Goal: Find specific fact: Find specific fact

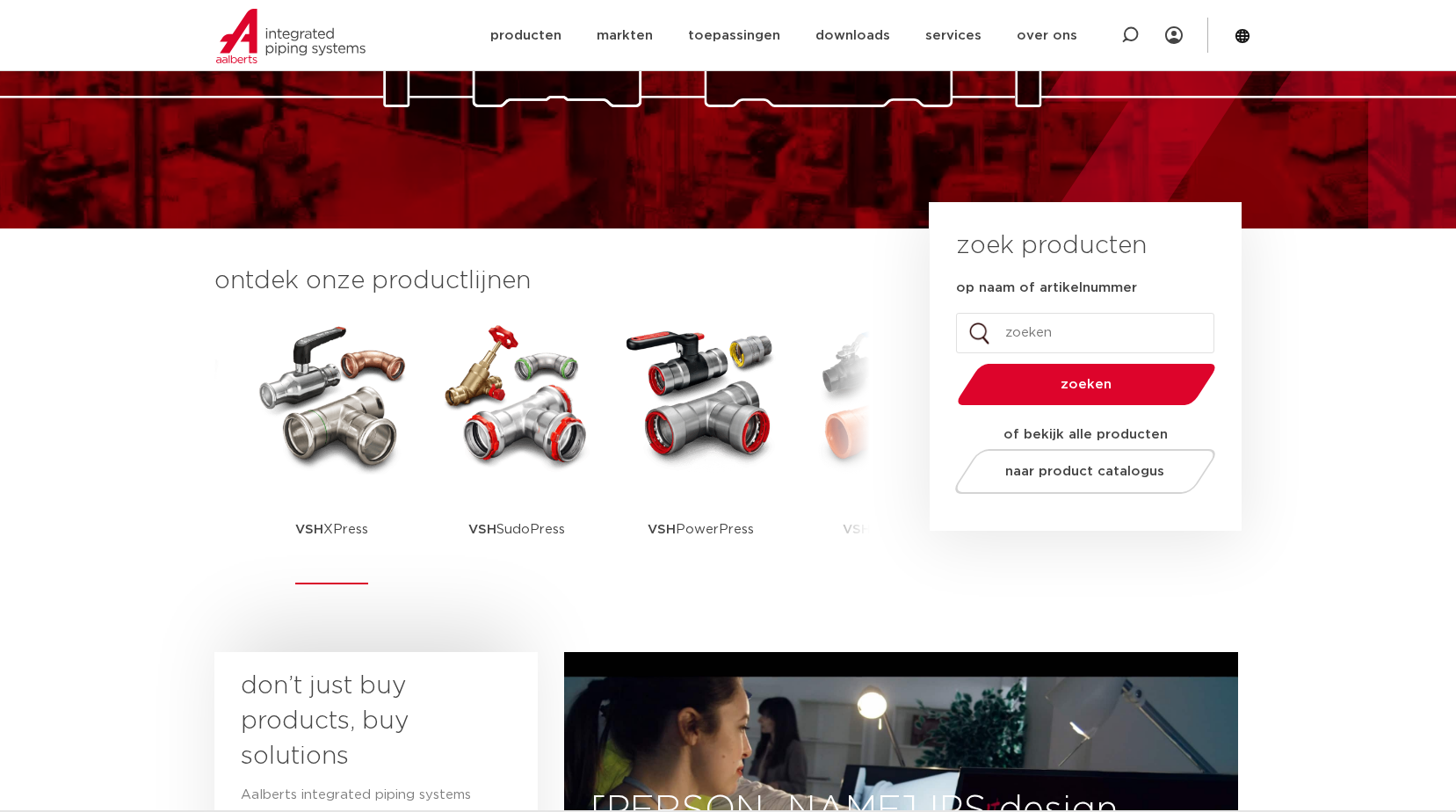
click at [337, 435] on img at bounding box center [332, 395] width 158 height 158
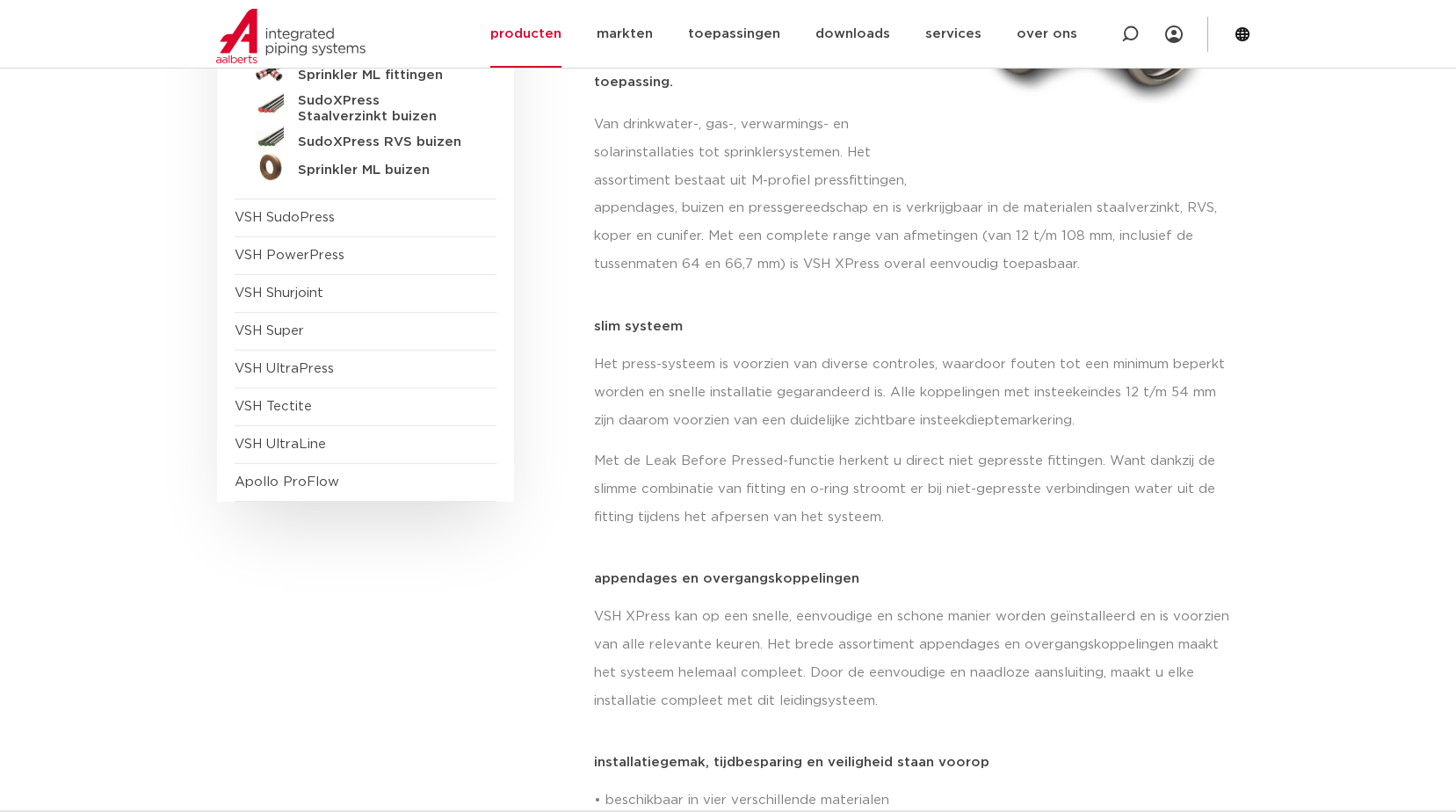
scroll to position [615, 0]
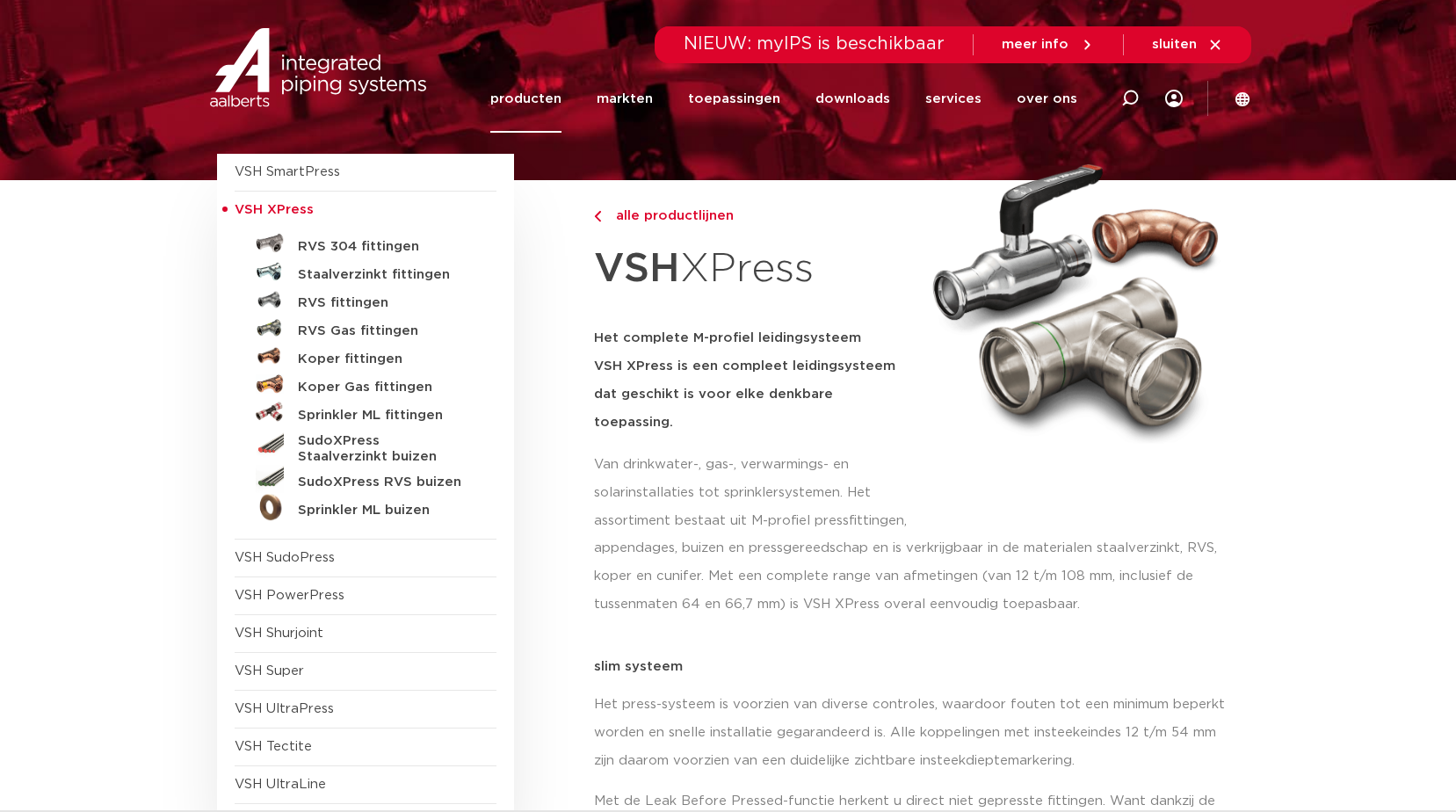
scroll to position [0, 0]
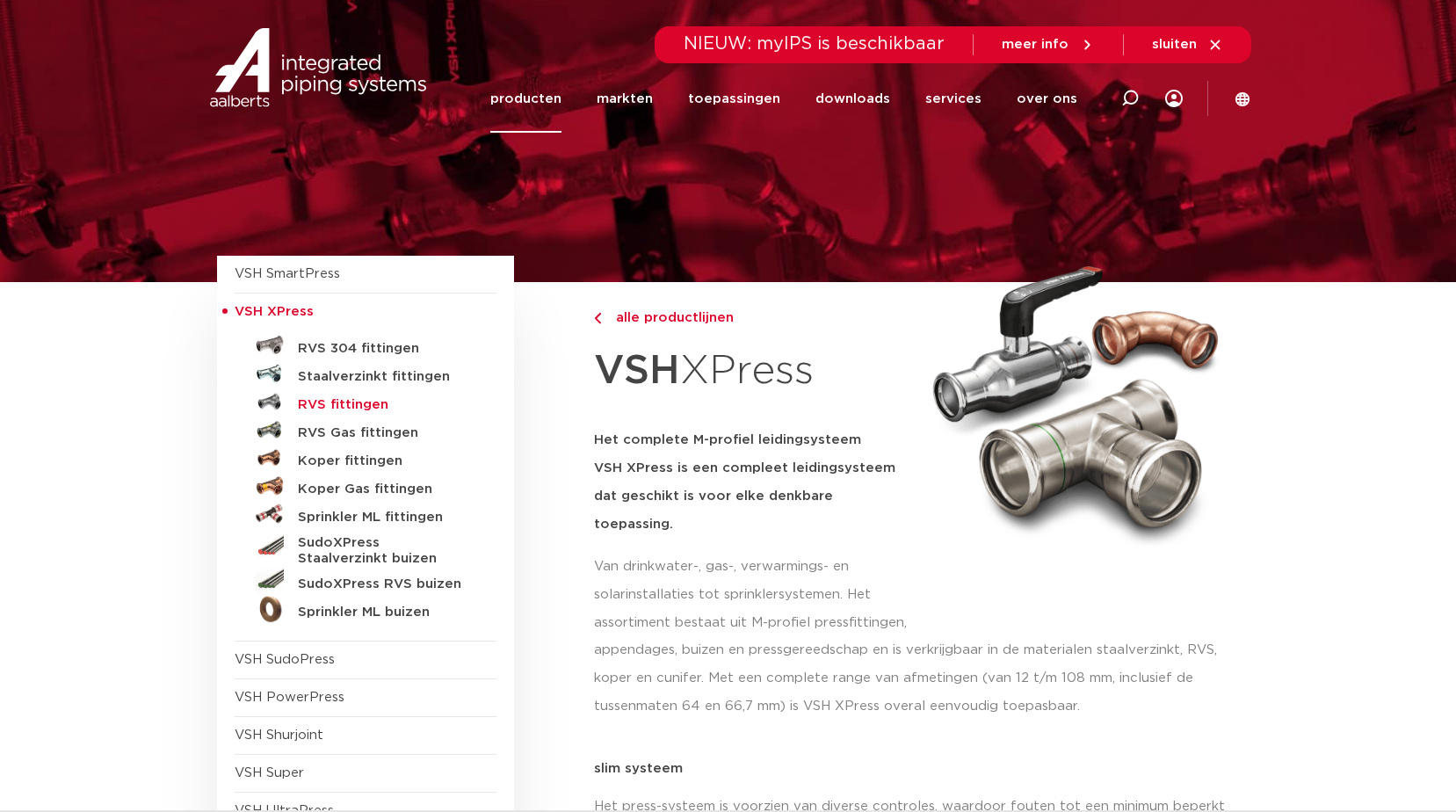
click at [364, 402] on h5 "RVS fittingen" at bounding box center [385, 405] width 174 height 16
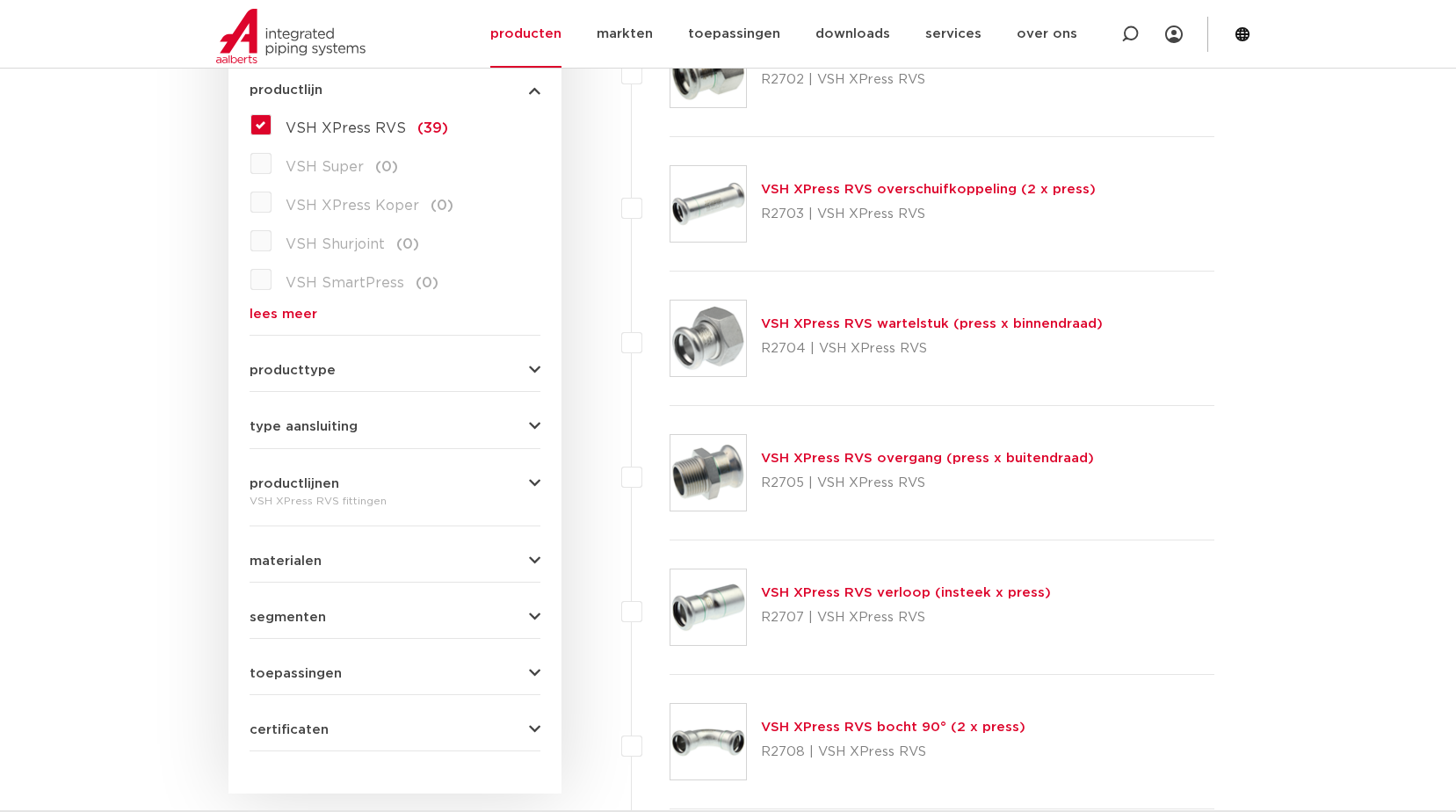
scroll to position [528, 0]
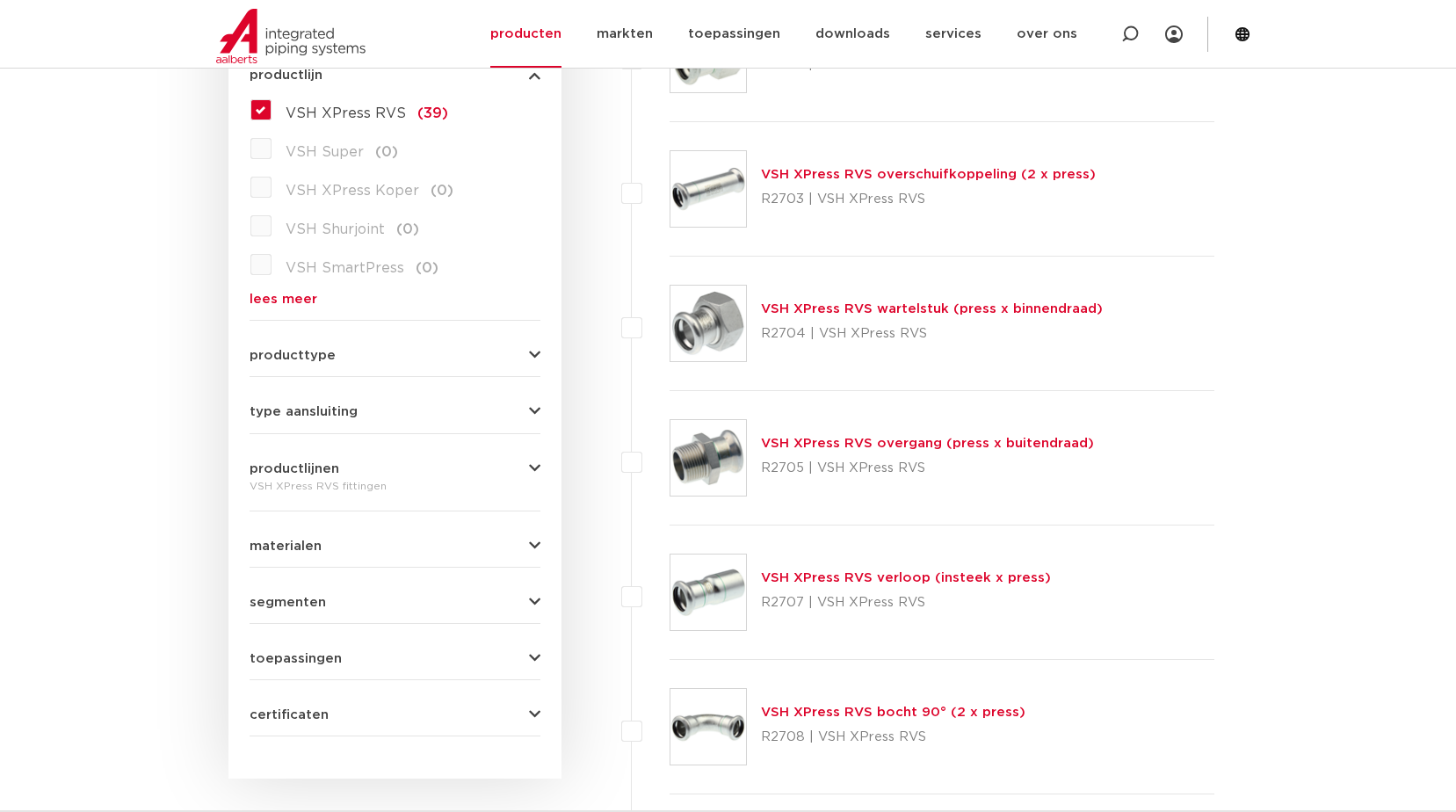
click at [459, 359] on button "producttype" at bounding box center [395, 355] width 290 height 13
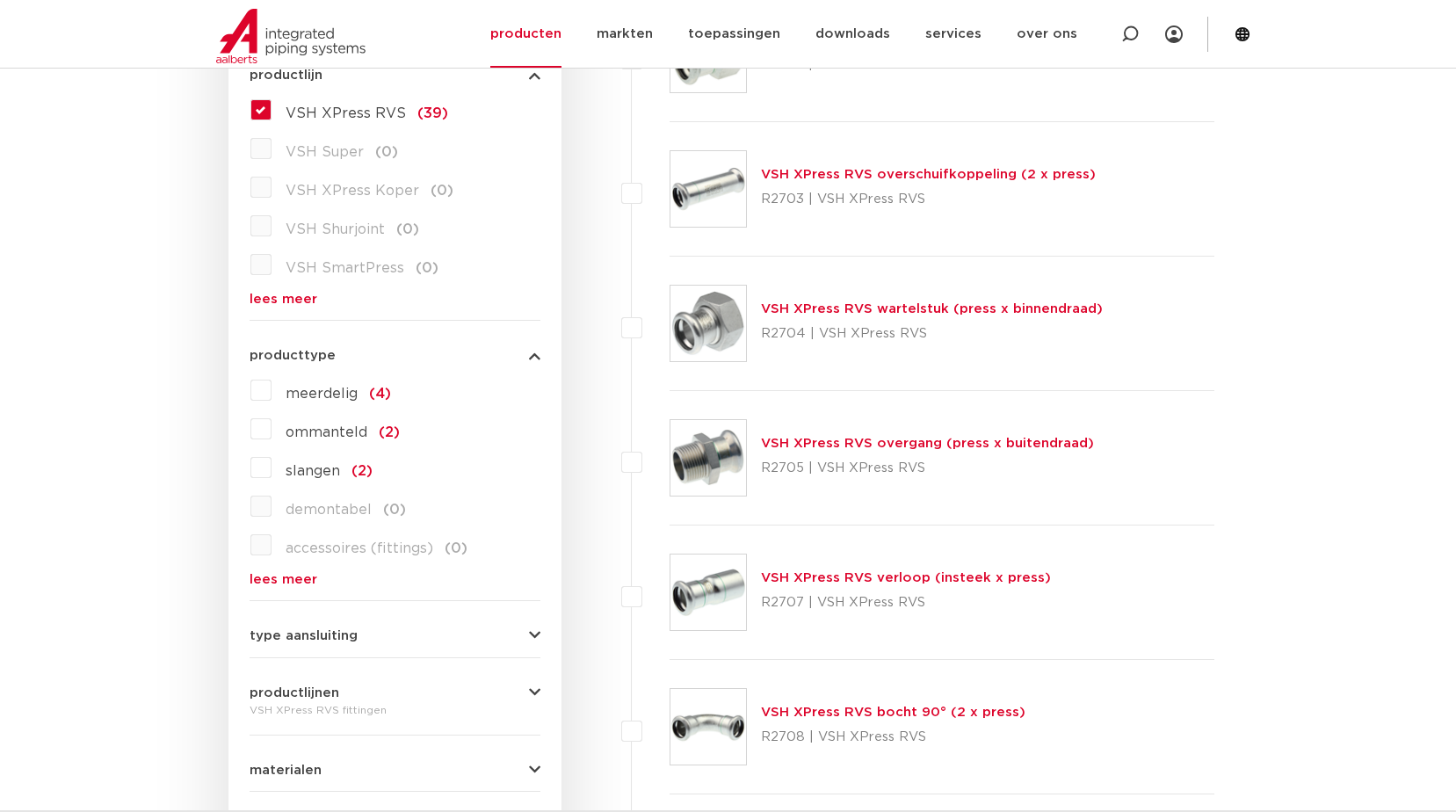
click at [459, 359] on button "producttype" at bounding box center [395, 355] width 290 height 13
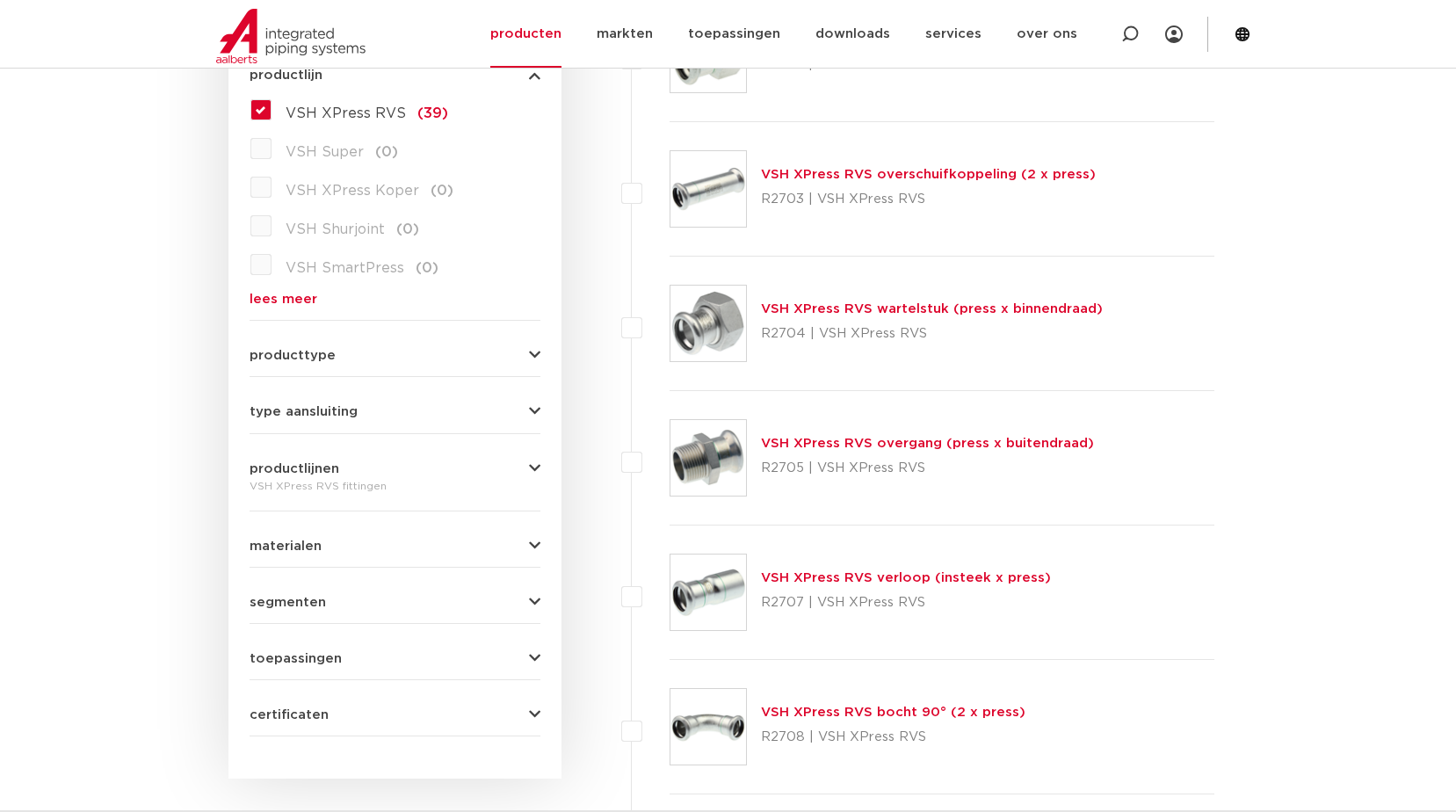
click at [449, 473] on button "productlijnen" at bounding box center [395, 468] width 290 height 13
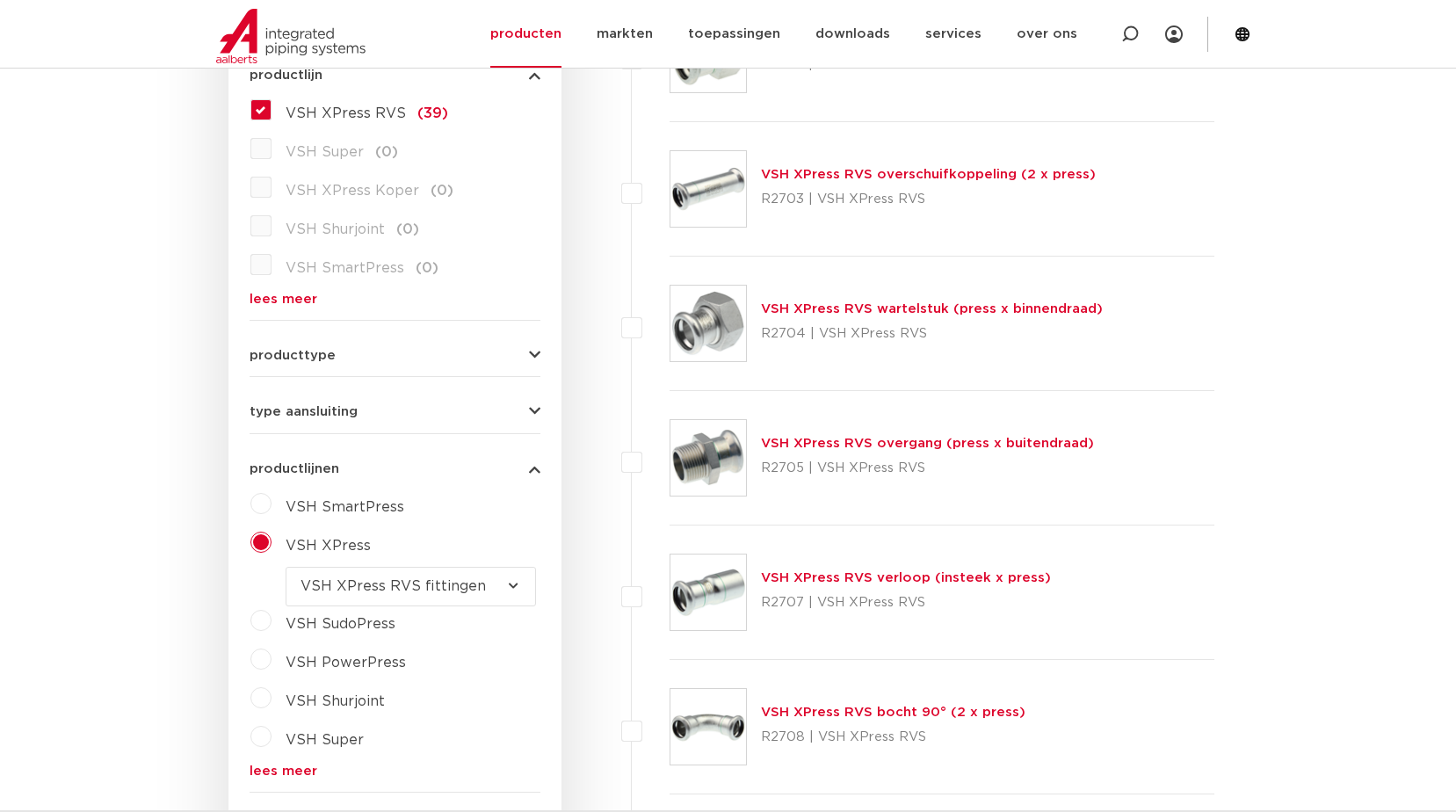
click at [272, 540] on label "VSH XPress" at bounding box center [321, 542] width 100 height 28
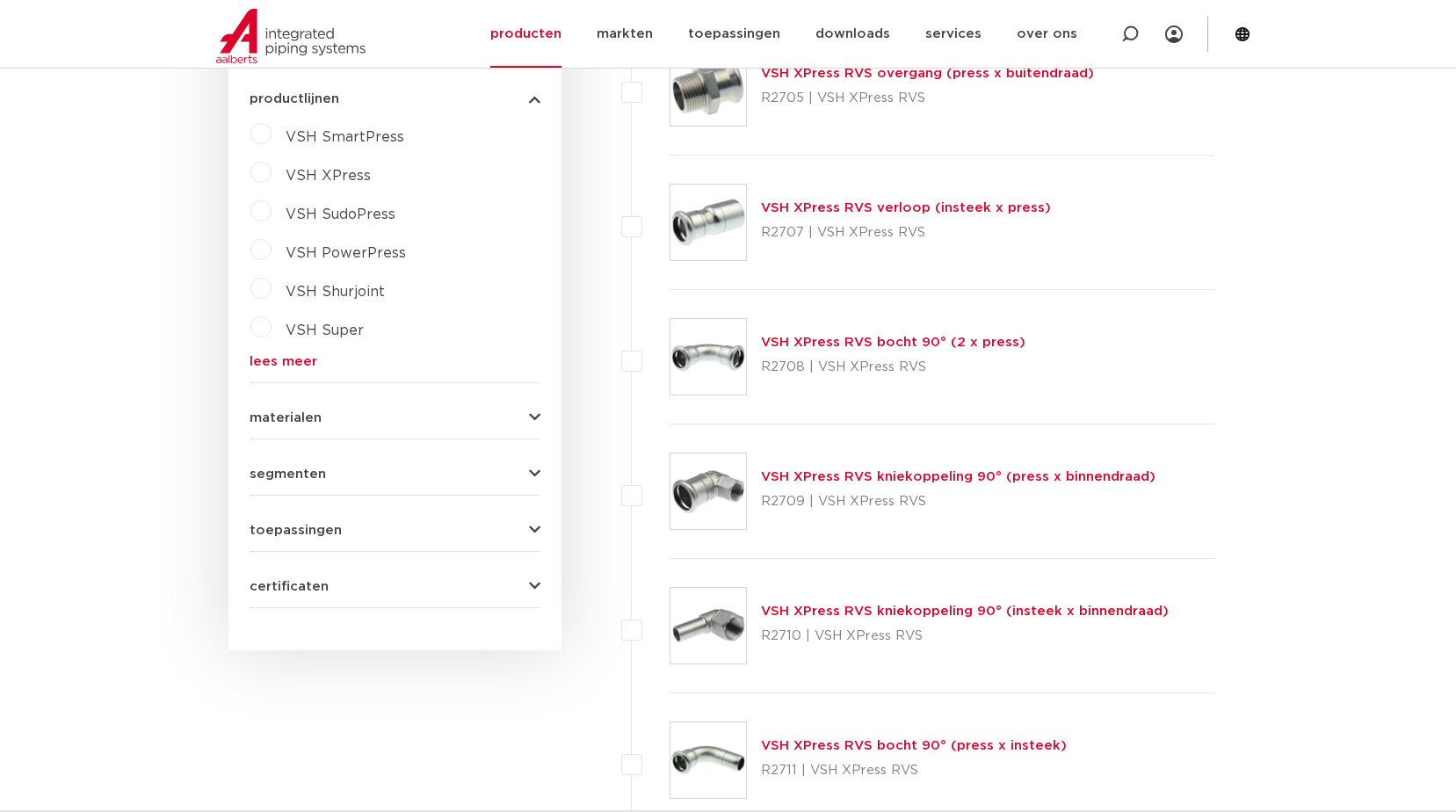
scroll to position [967, 0]
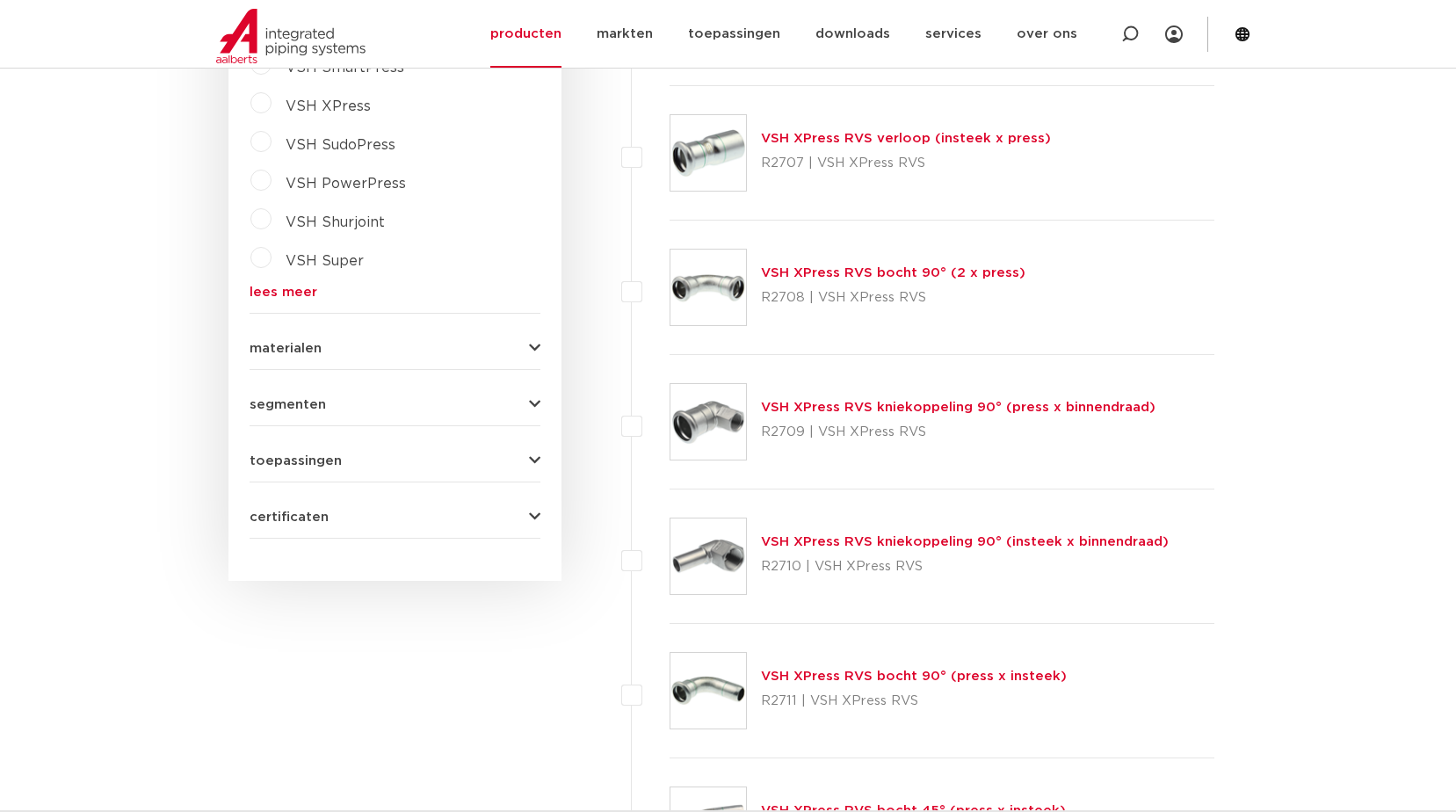
click at [357, 461] on button "toepassingen" at bounding box center [395, 460] width 290 height 13
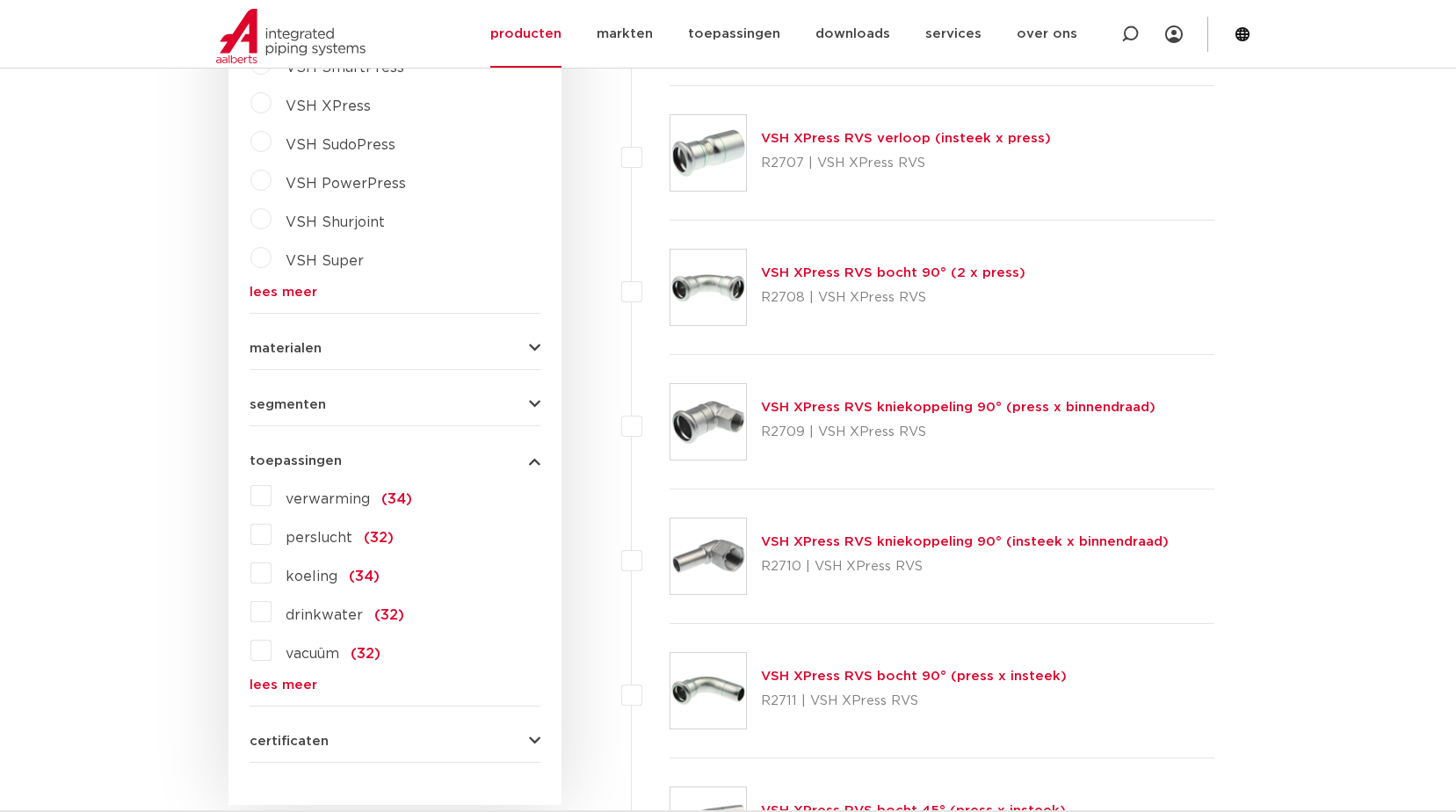
click at [357, 461] on button "toepassingen" at bounding box center [395, 460] width 290 height 13
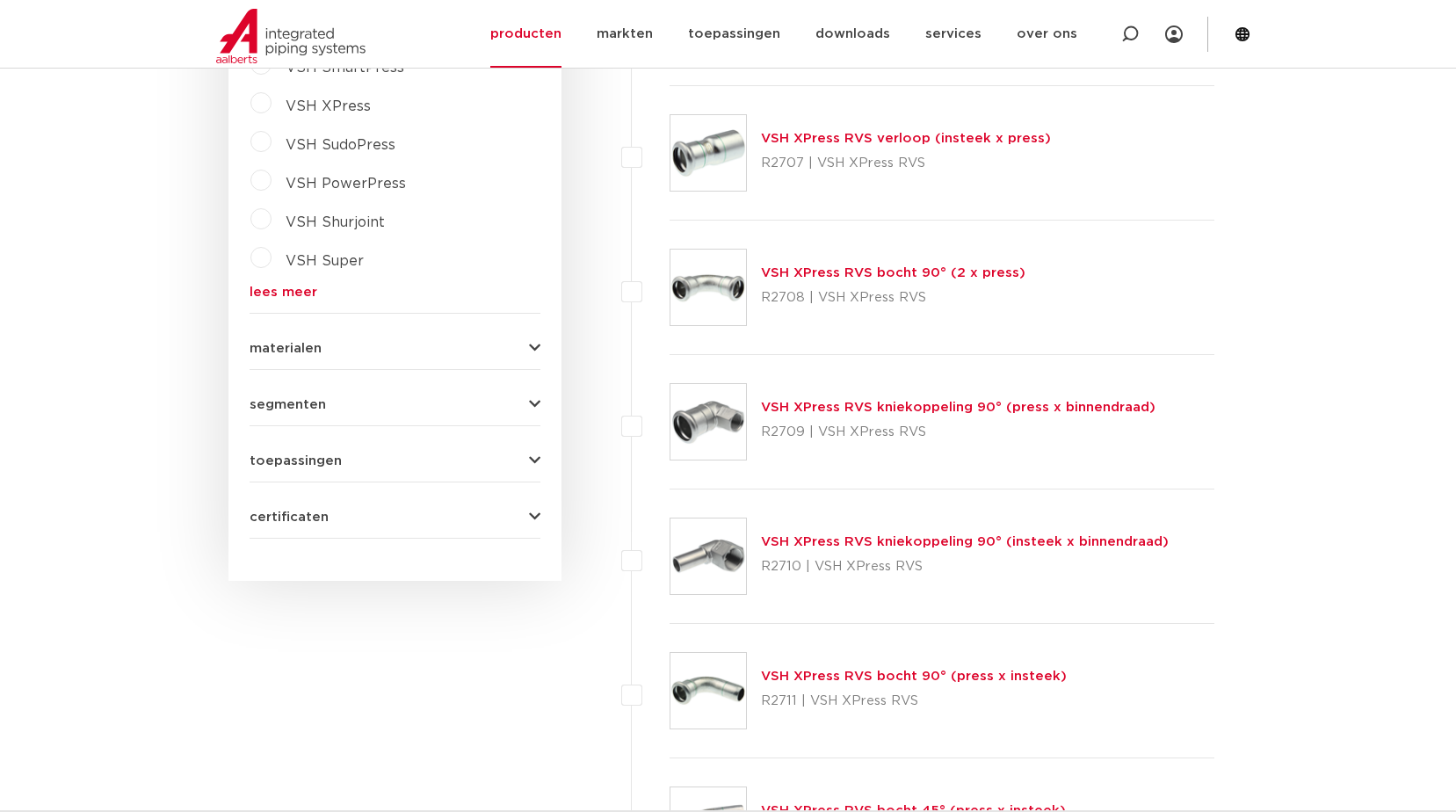
click at [366, 405] on button "segmenten" at bounding box center [395, 404] width 290 height 13
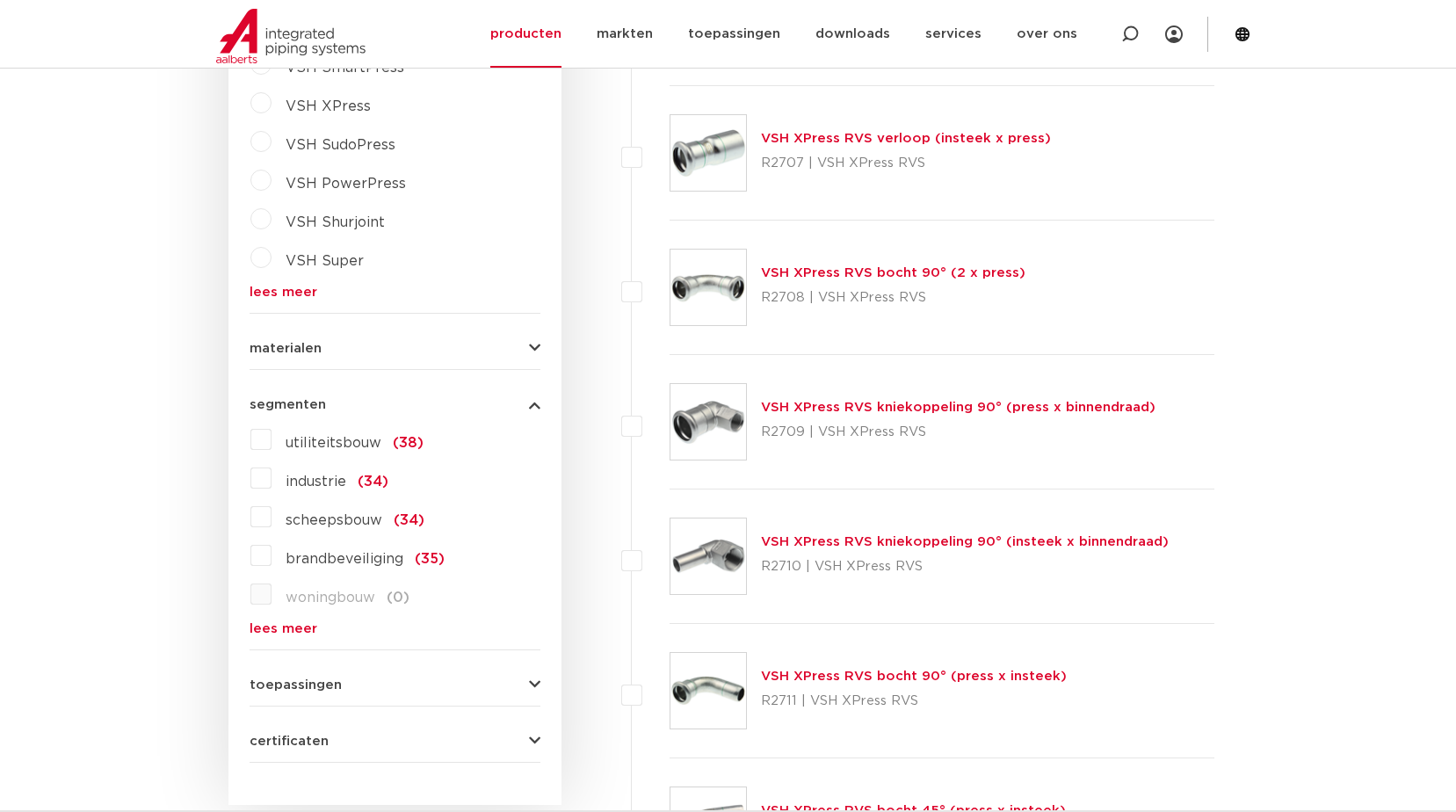
click at [366, 405] on button "segmenten" at bounding box center [395, 404] width 290 height 13
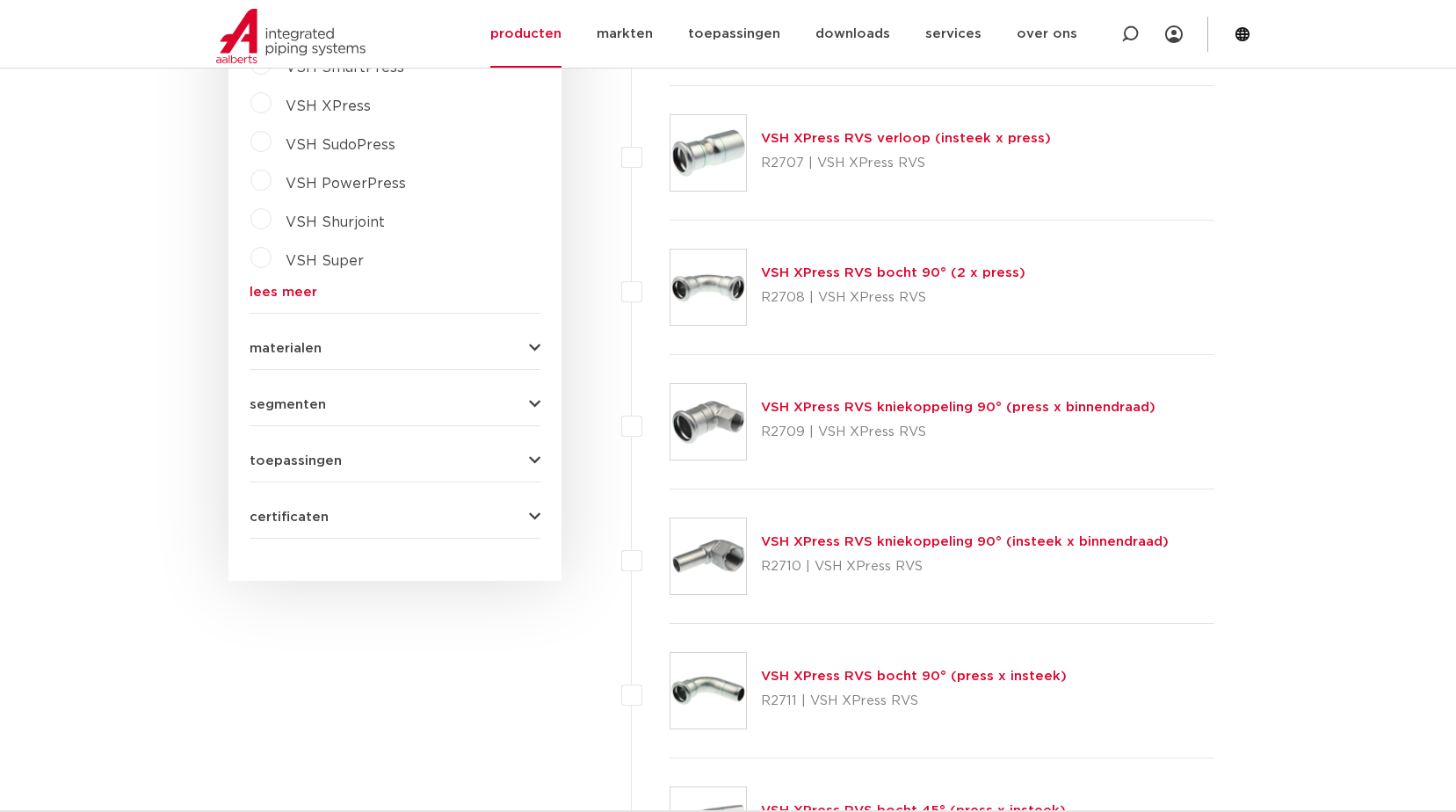
click at [368, 346] on button "materialen" at bounding box center [395, 348] width 290 height 13
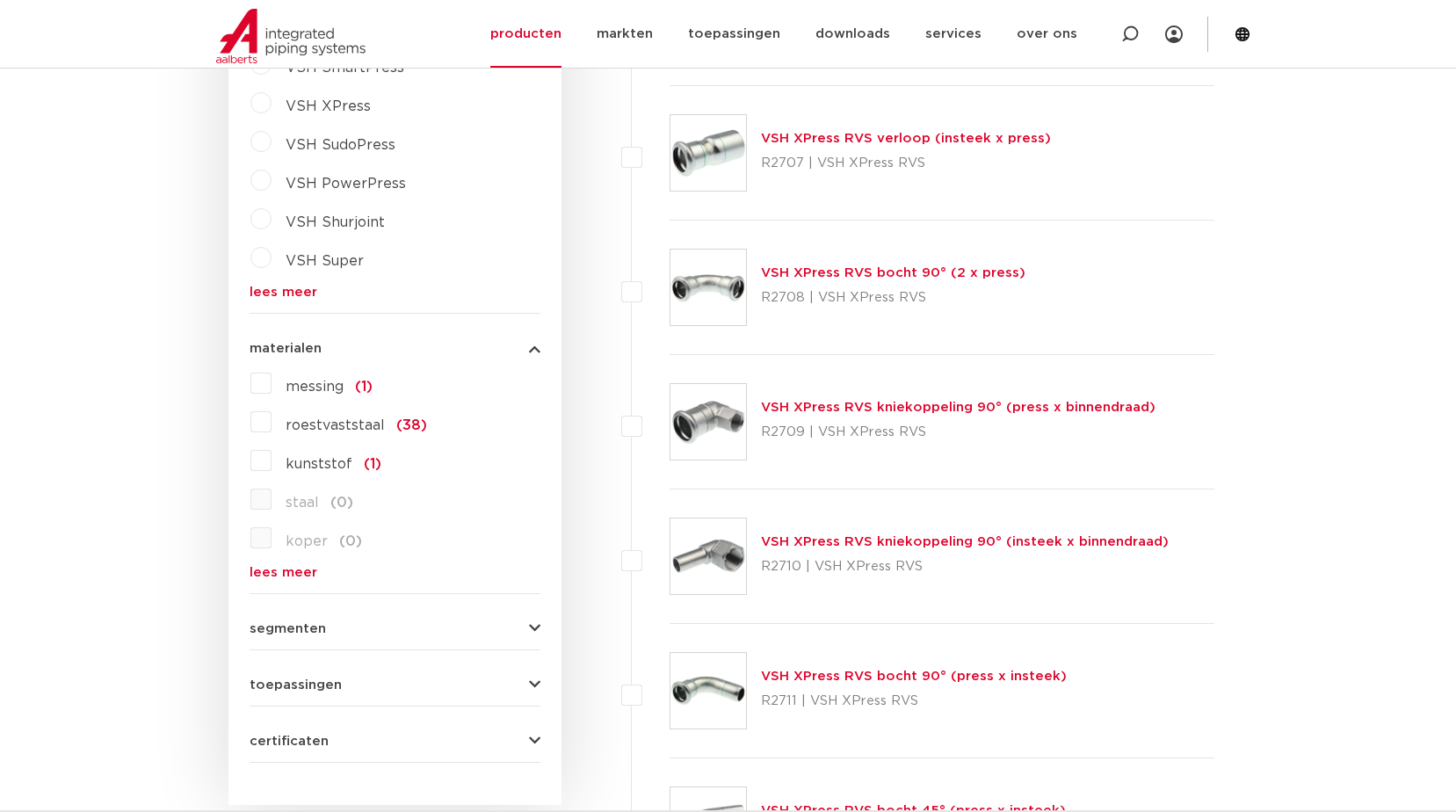
click at [368, 346] on button "materialen" at bounding box center [395, 348] width 290 height 13
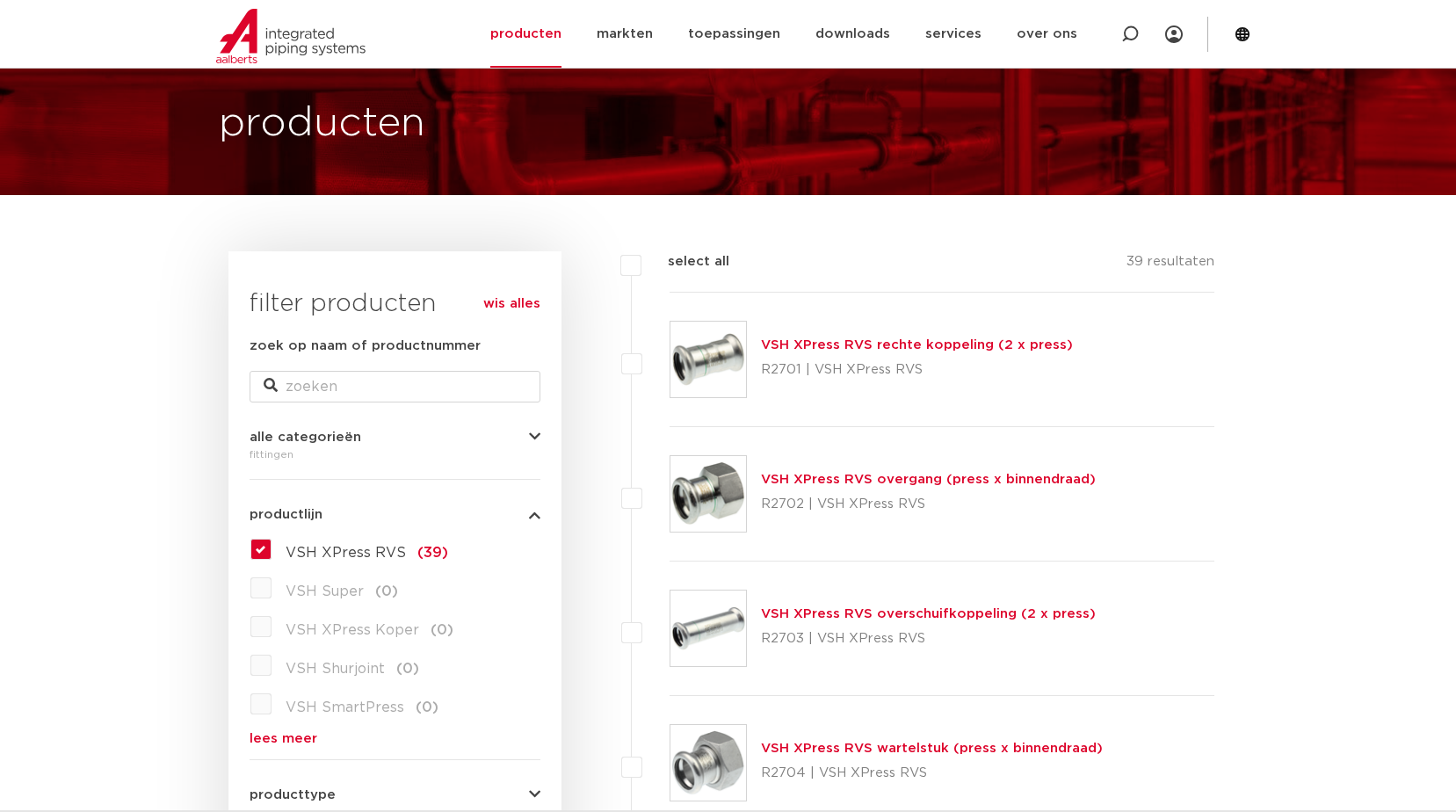
scroll to position [0, 0]
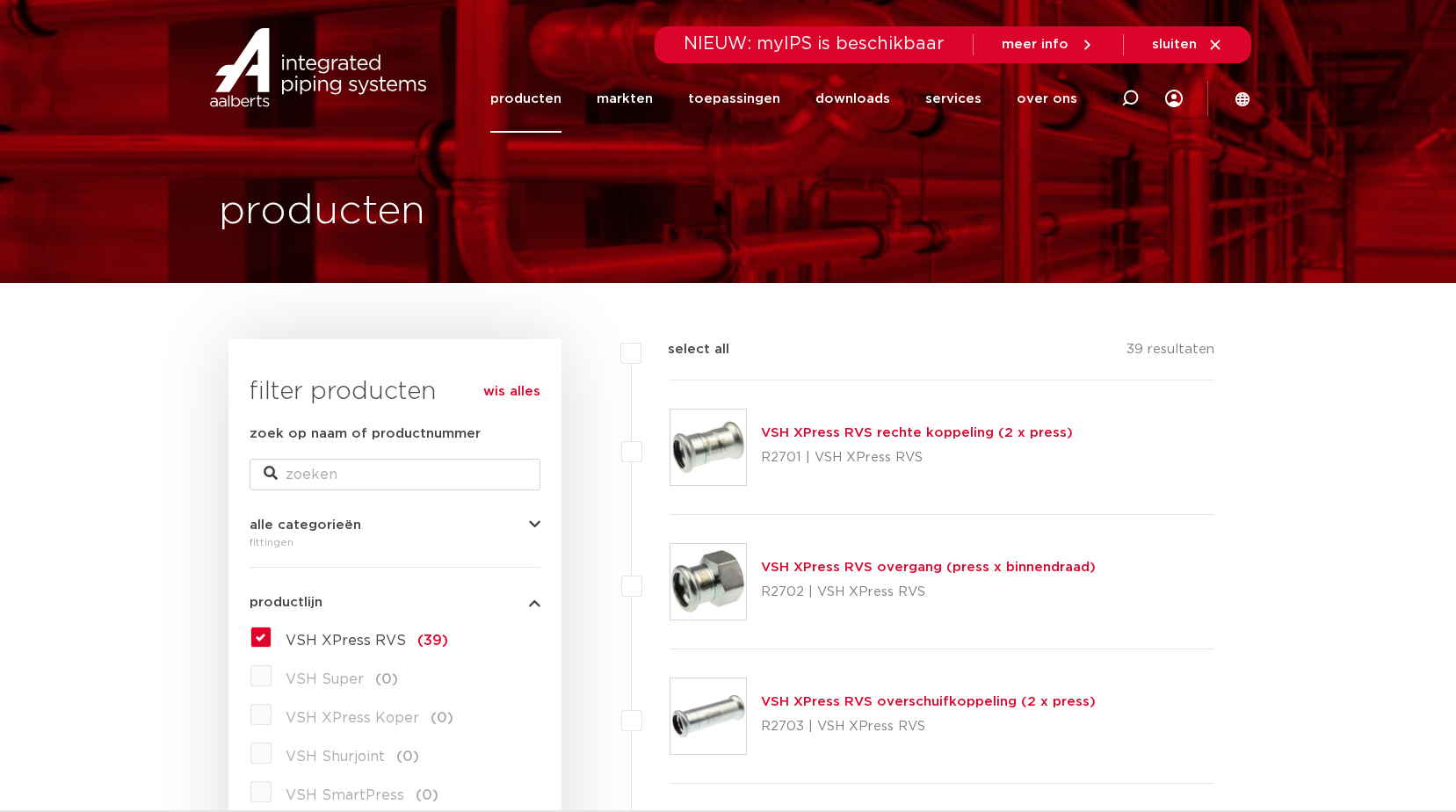
click at [540, 98] on link "producten" at bounding box center [526, 99] width 71 height 67
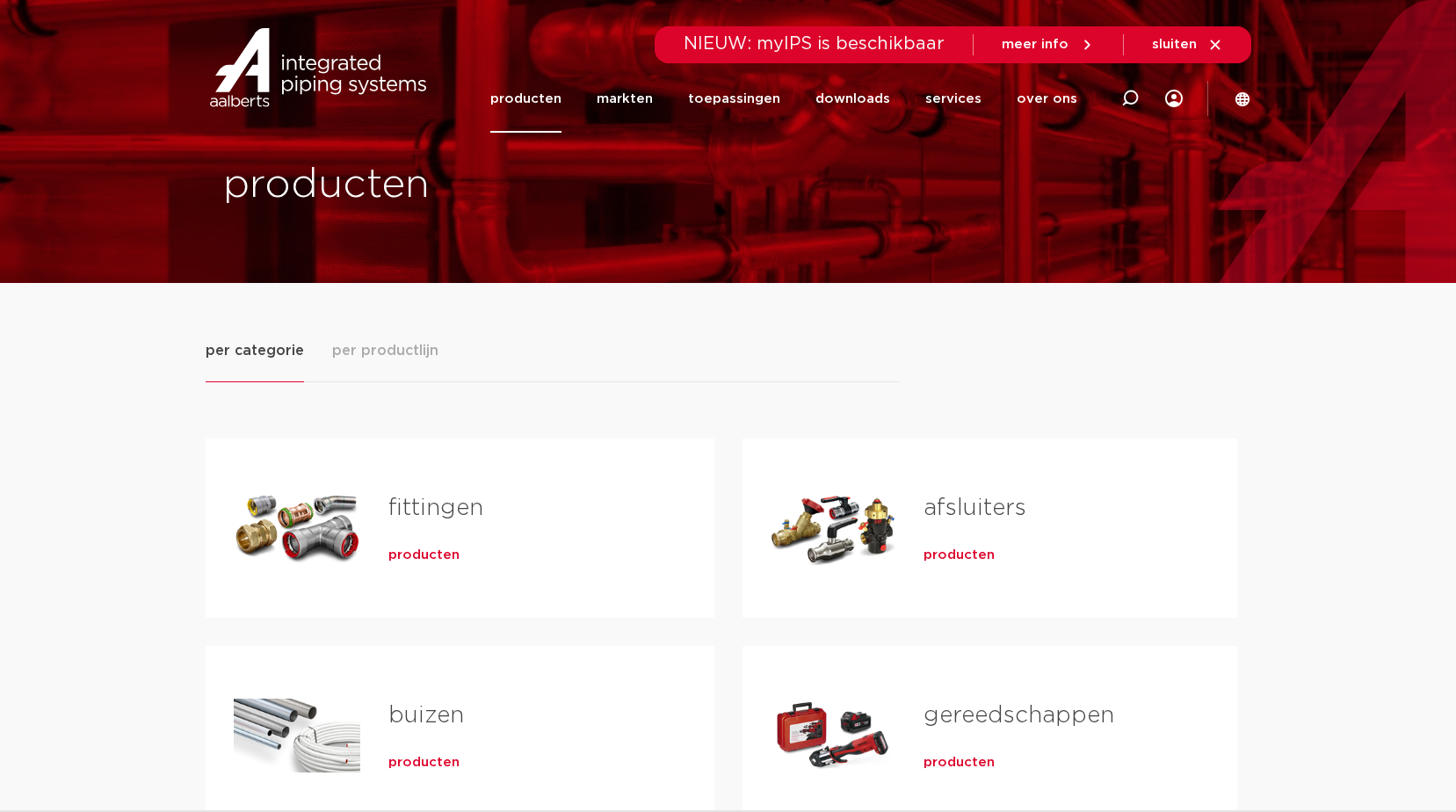
click at [377, 346] on span "per productlijn" at bounding box center [385, 350] width 107 height 21
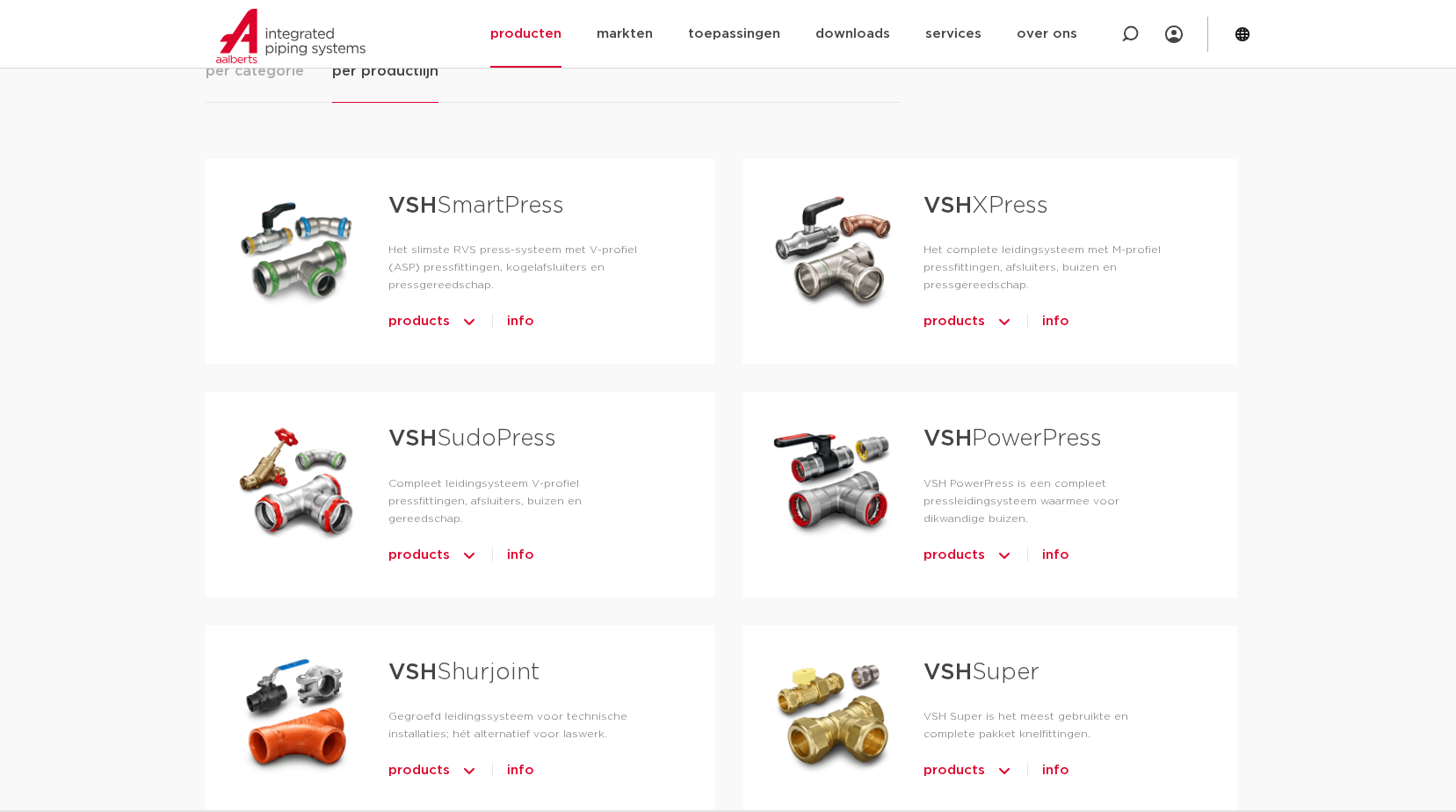
scroll to position [264, 0]
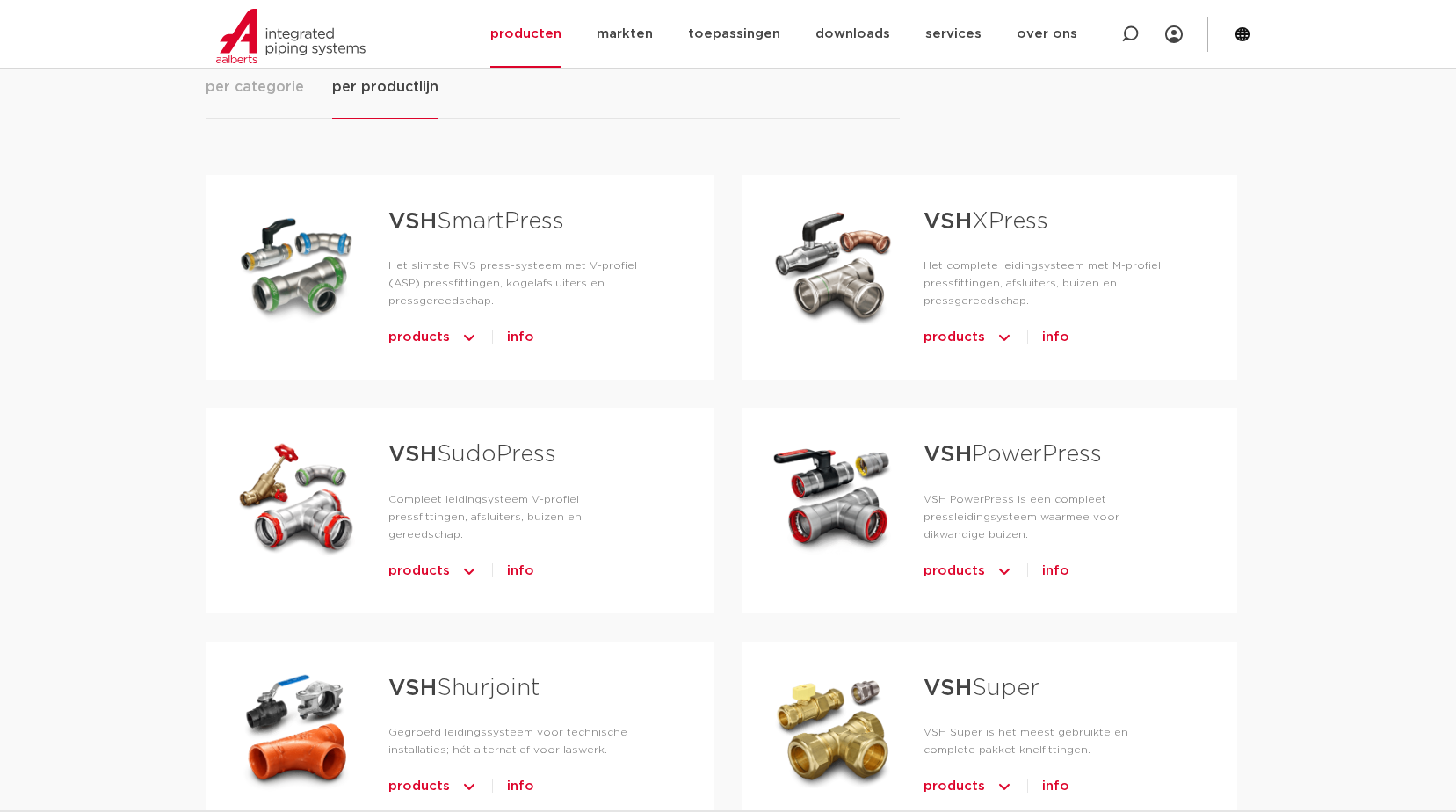
click at [1003, 217] on link "VSH XPress" at bounding box center [986, 221] width 124 height 23
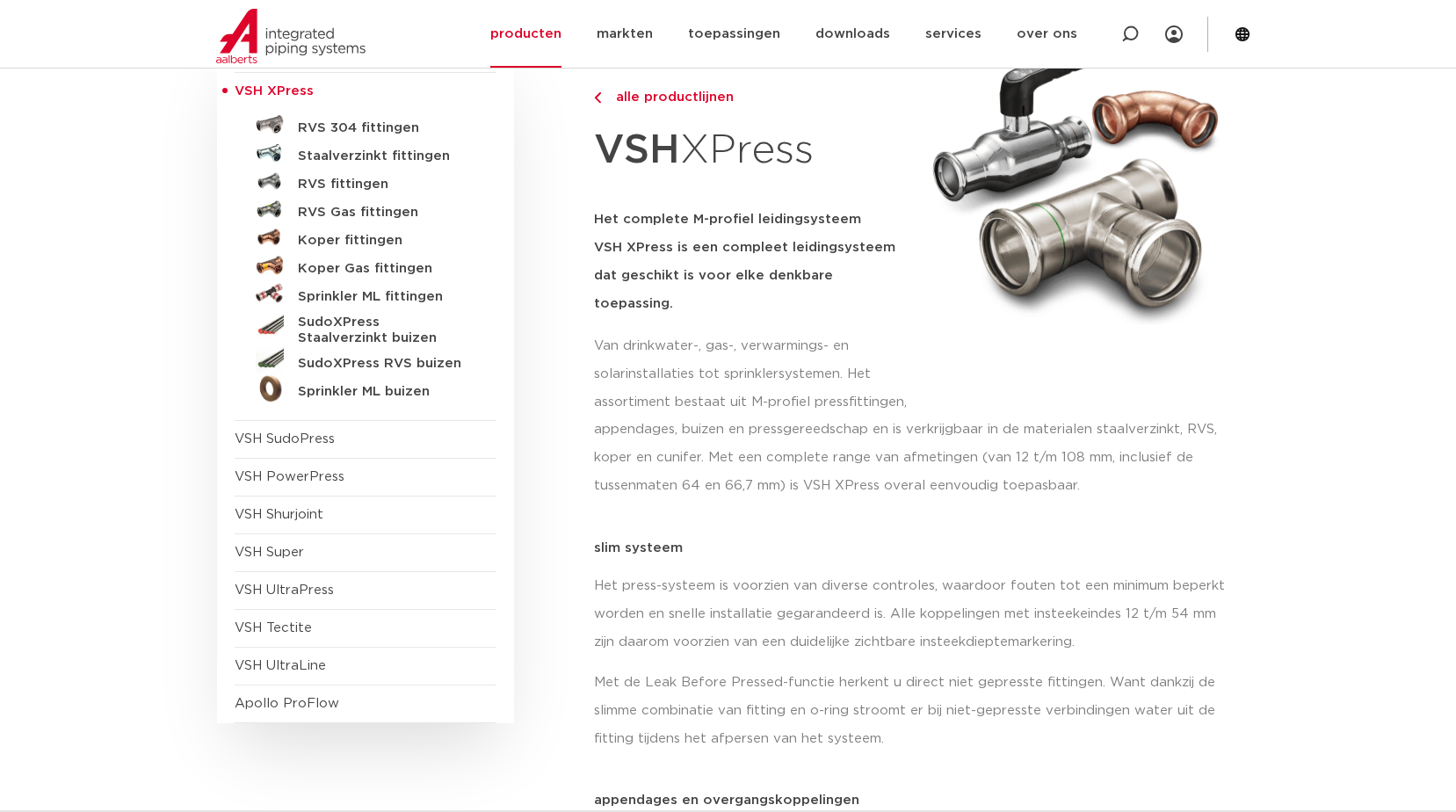
scroll to position [88, 0]
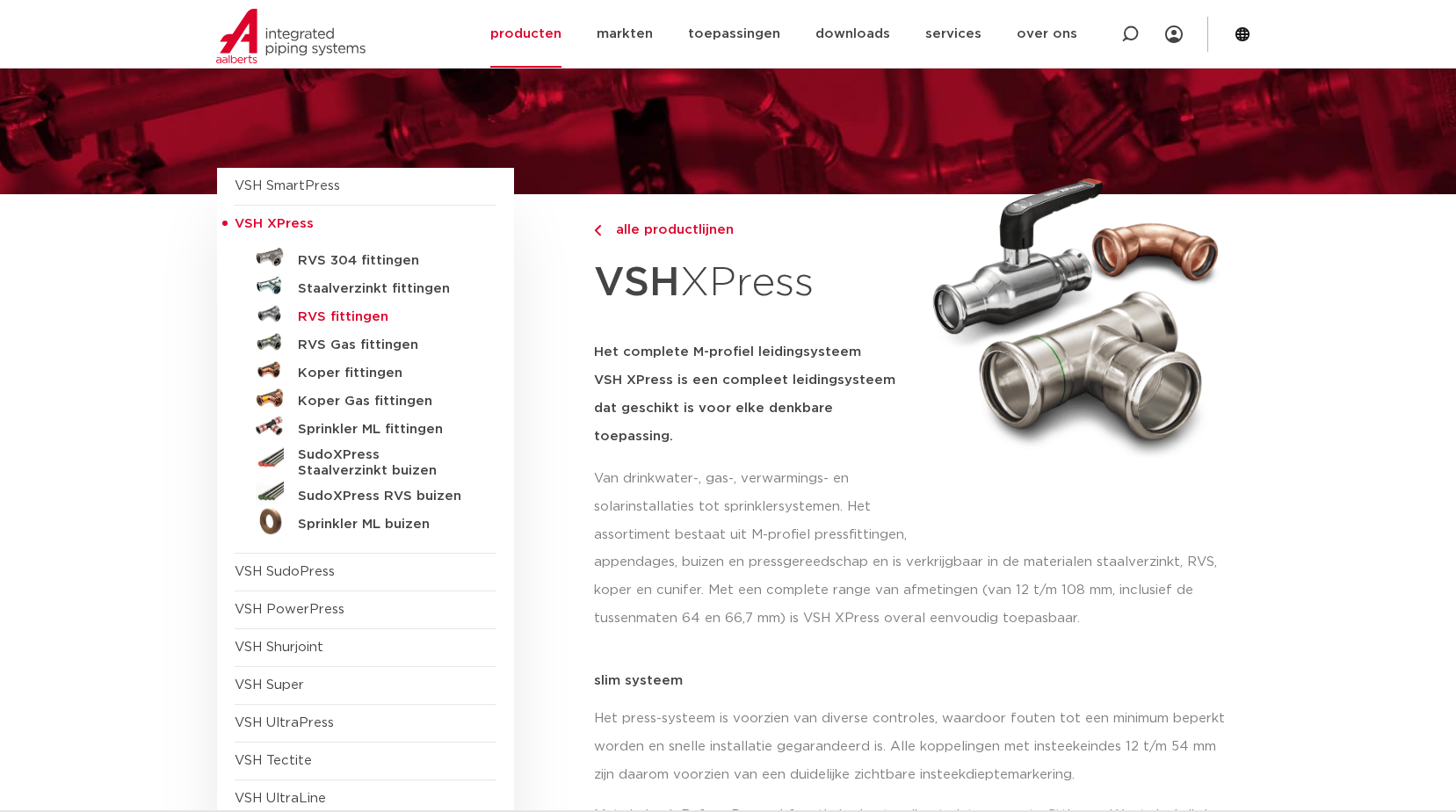
click at [377, 312] on h5 "RVS fittingen" at bounding box center [385, 317] width 174 height 16
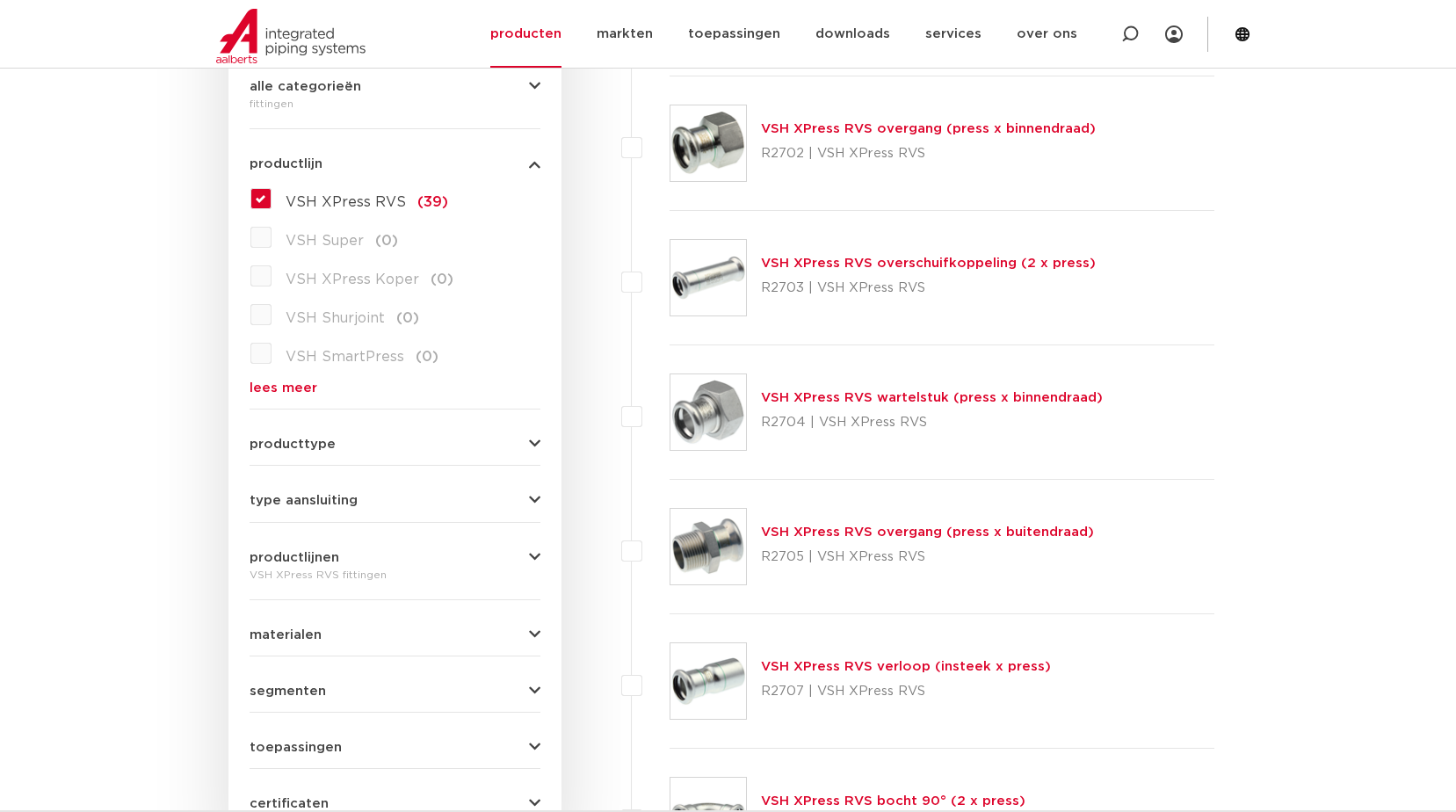
scroll to position [440, 0]
click at [445, 449] on button "producttype" at bounding box center [395, 443] width 290 height 13
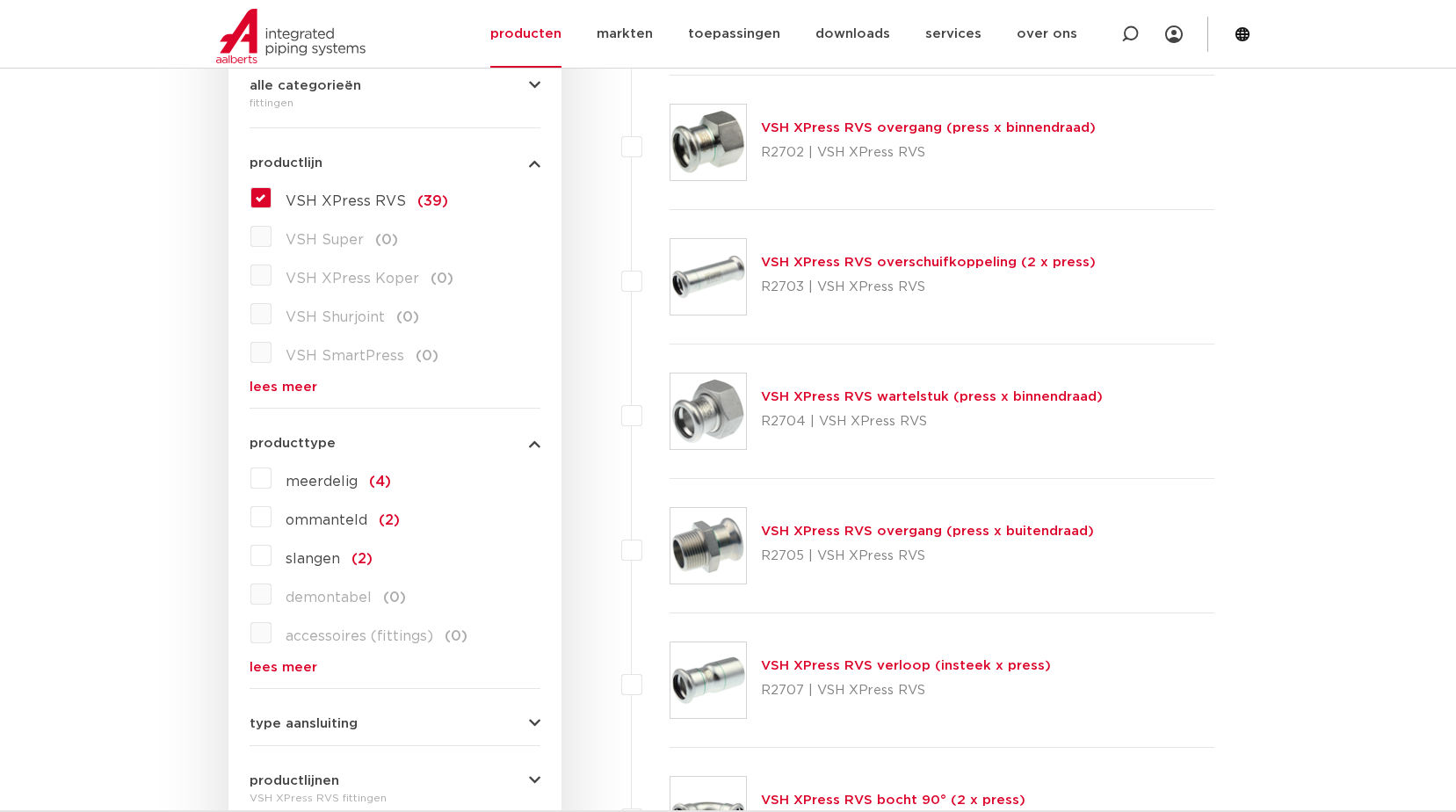
click at [445, 449] on button "producttype" at bounding box center [395, 443] width 290 height 13
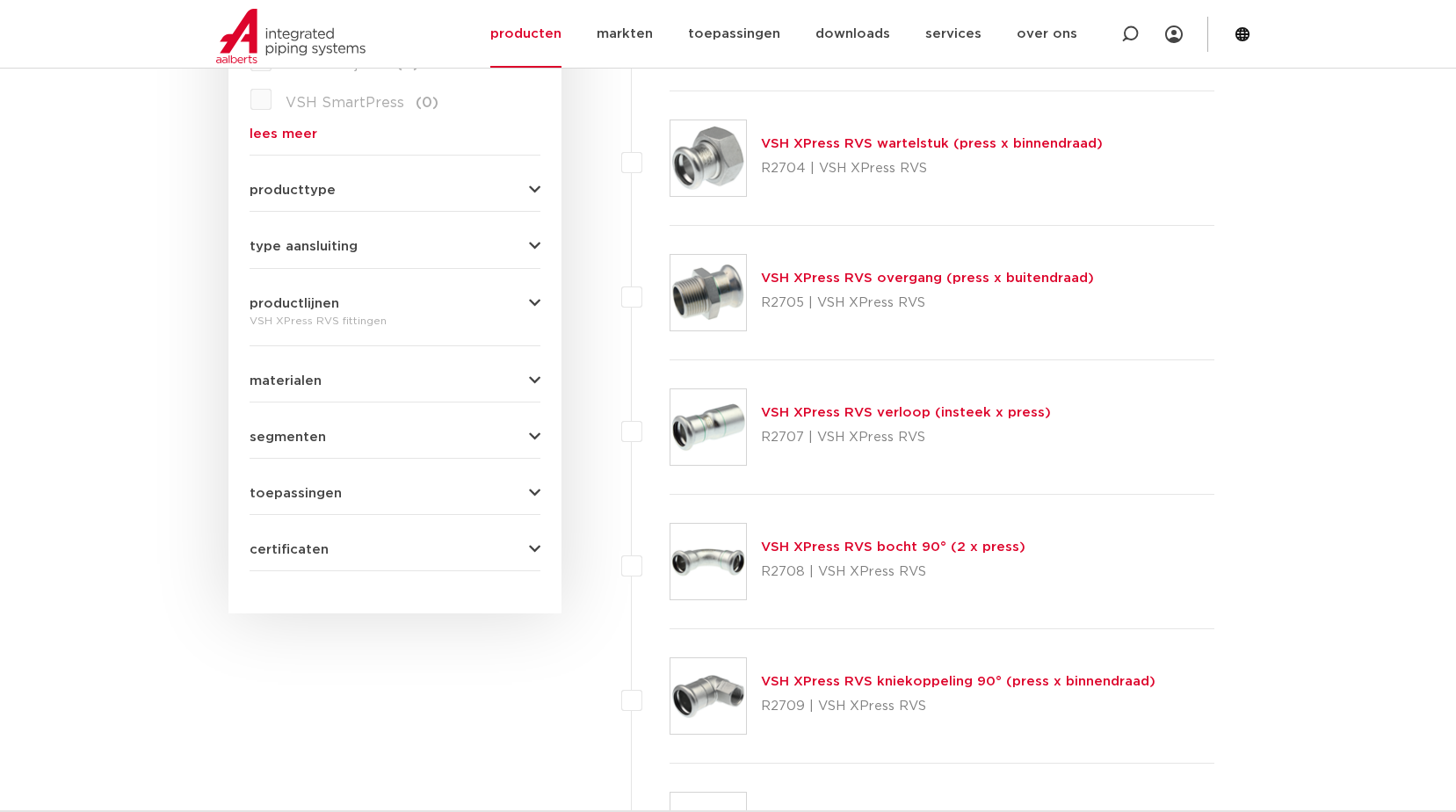
scroll to position [703, 0]
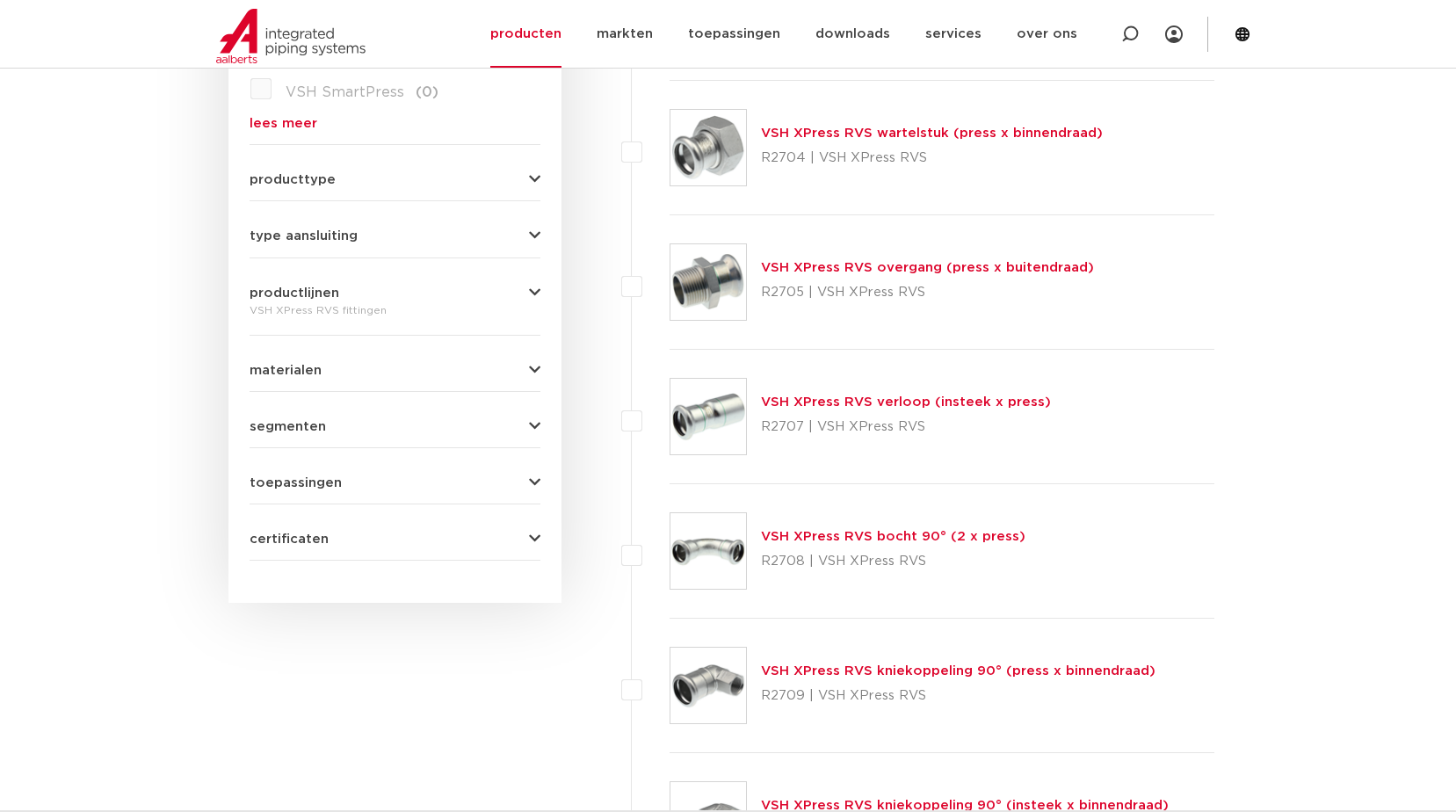
click at [397, 424] on button "segmenten" at bounding box center [395, 426] width 290 height 13
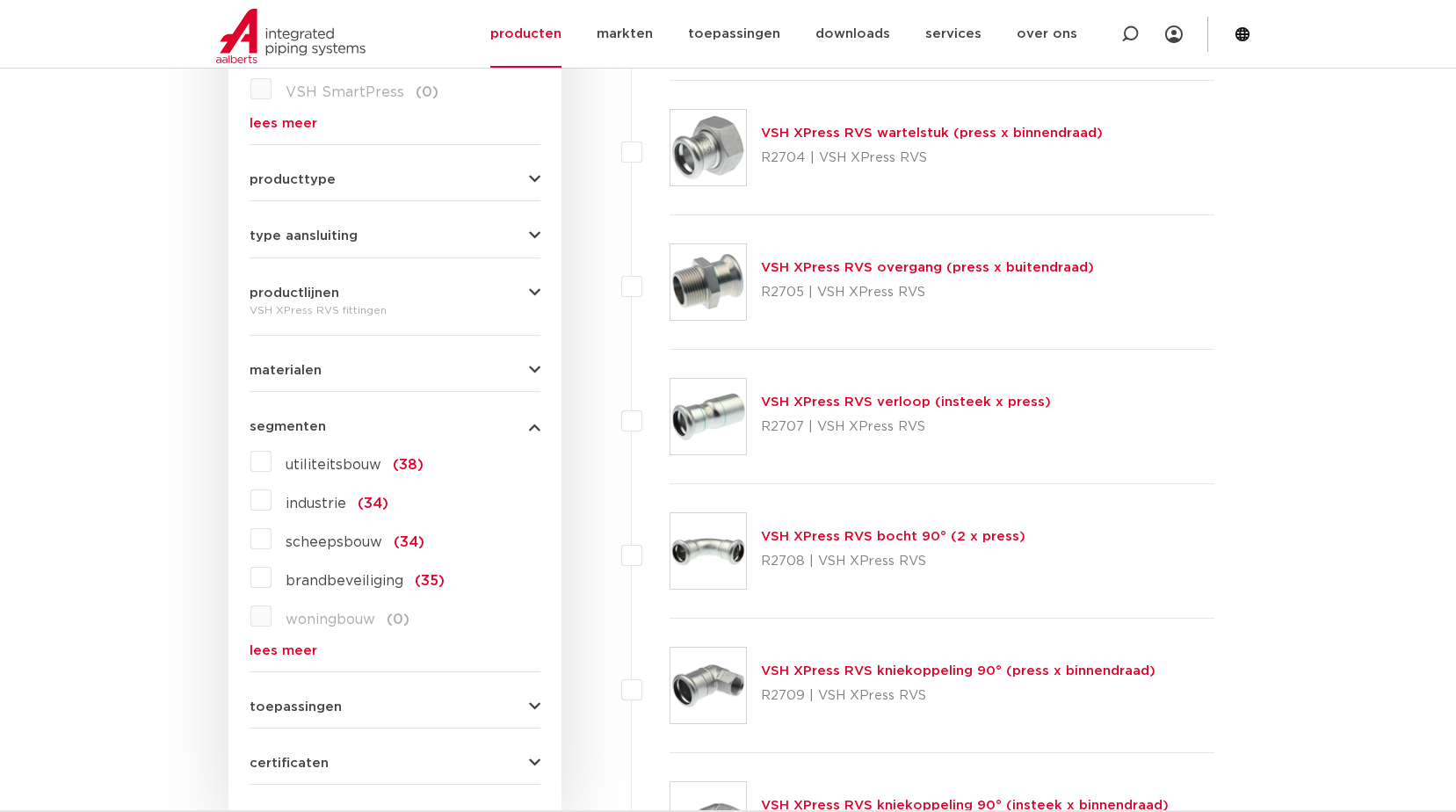
click at [272, 541] on label "scheepsbouw (34)" at bounding box center [348, 538] width 153 height 28
click at [0, 0] on input "scheepsbouw (34)" at bounding box center [0, 0] width 0 height 0
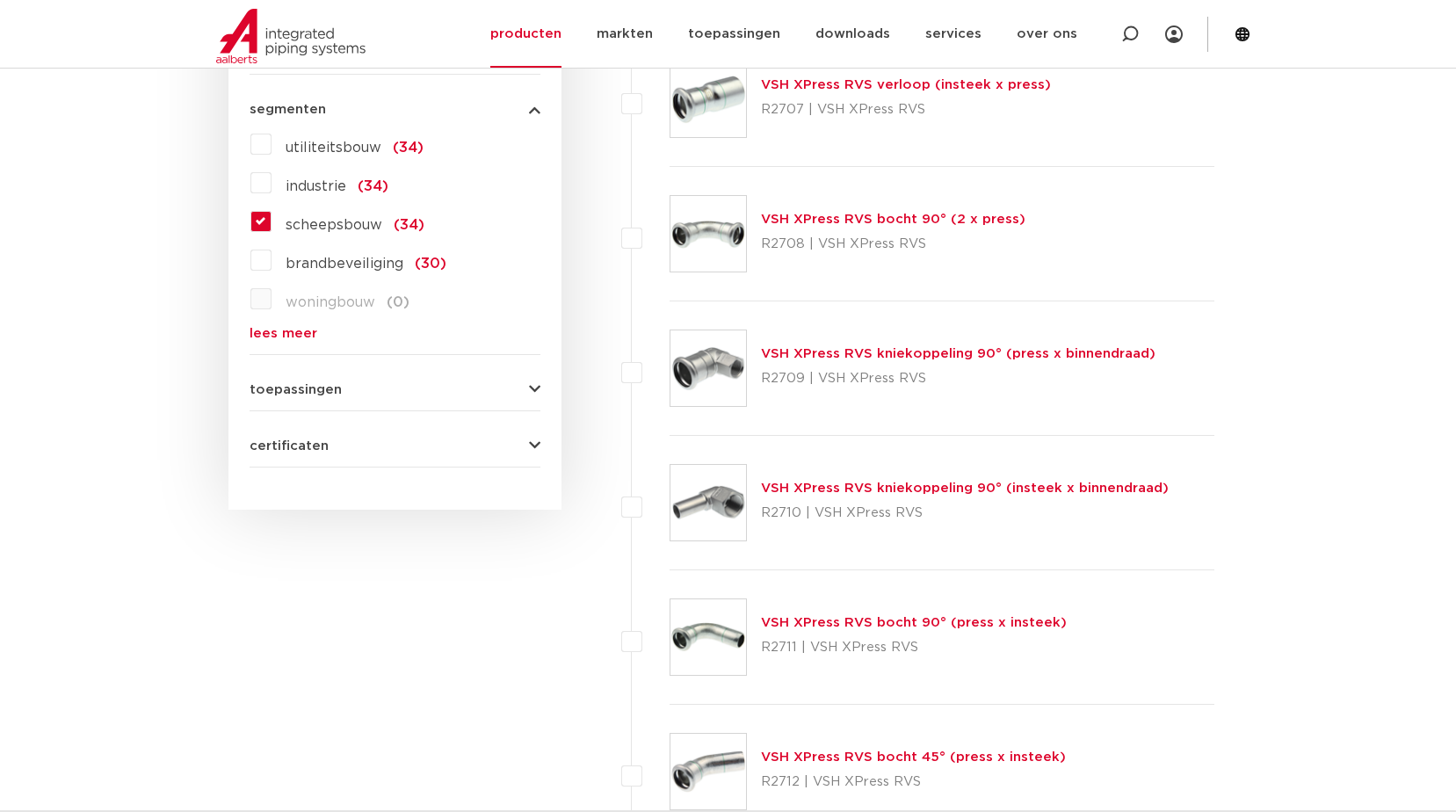
scroll to position [967, 0]
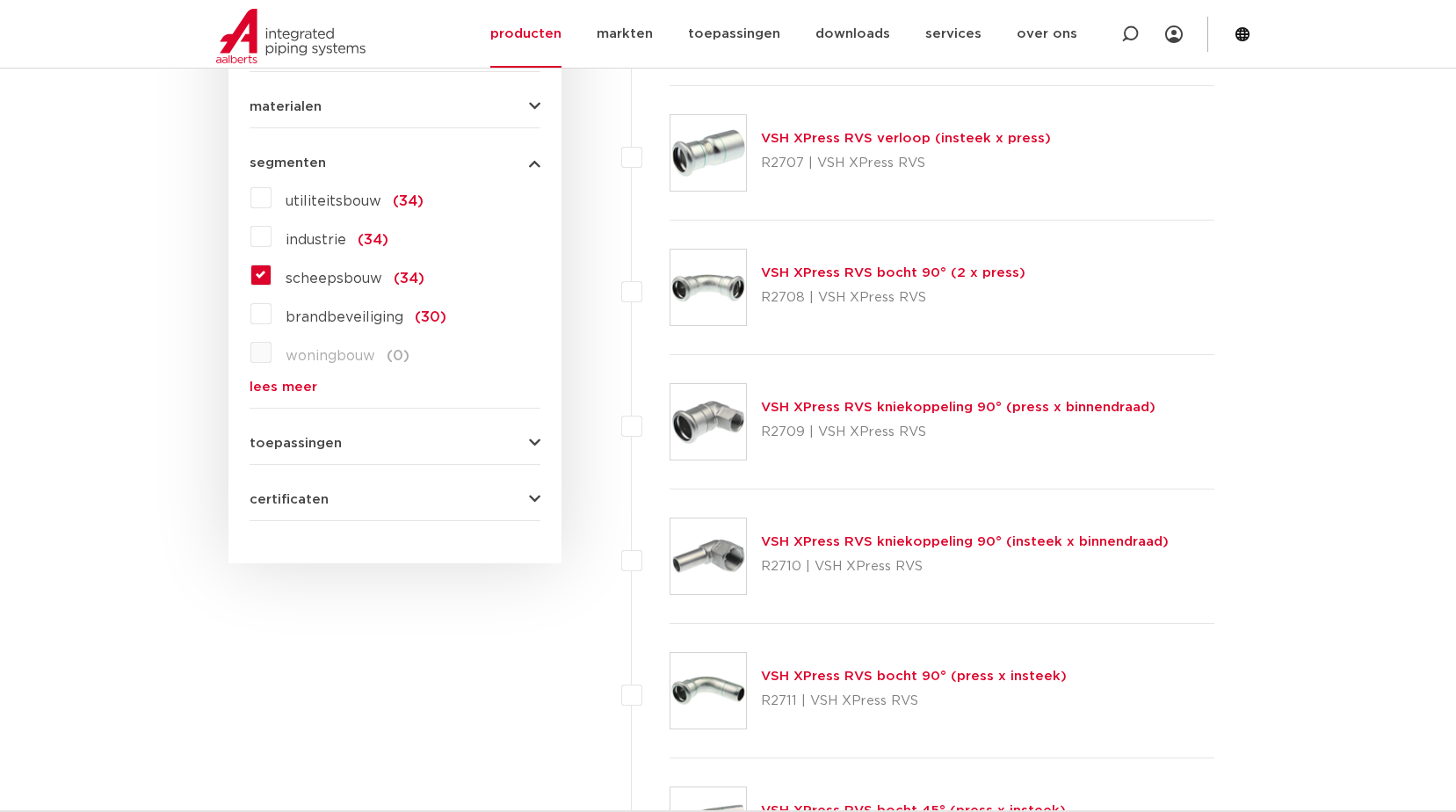
click at [272, 275] on label "scheepsbouw (34)" at bounding box center [348, 275] width 153 height 28
click at [0, 0] on input "scheepsbouw (34)" at bounding box center [0, 0] width 0 height 0
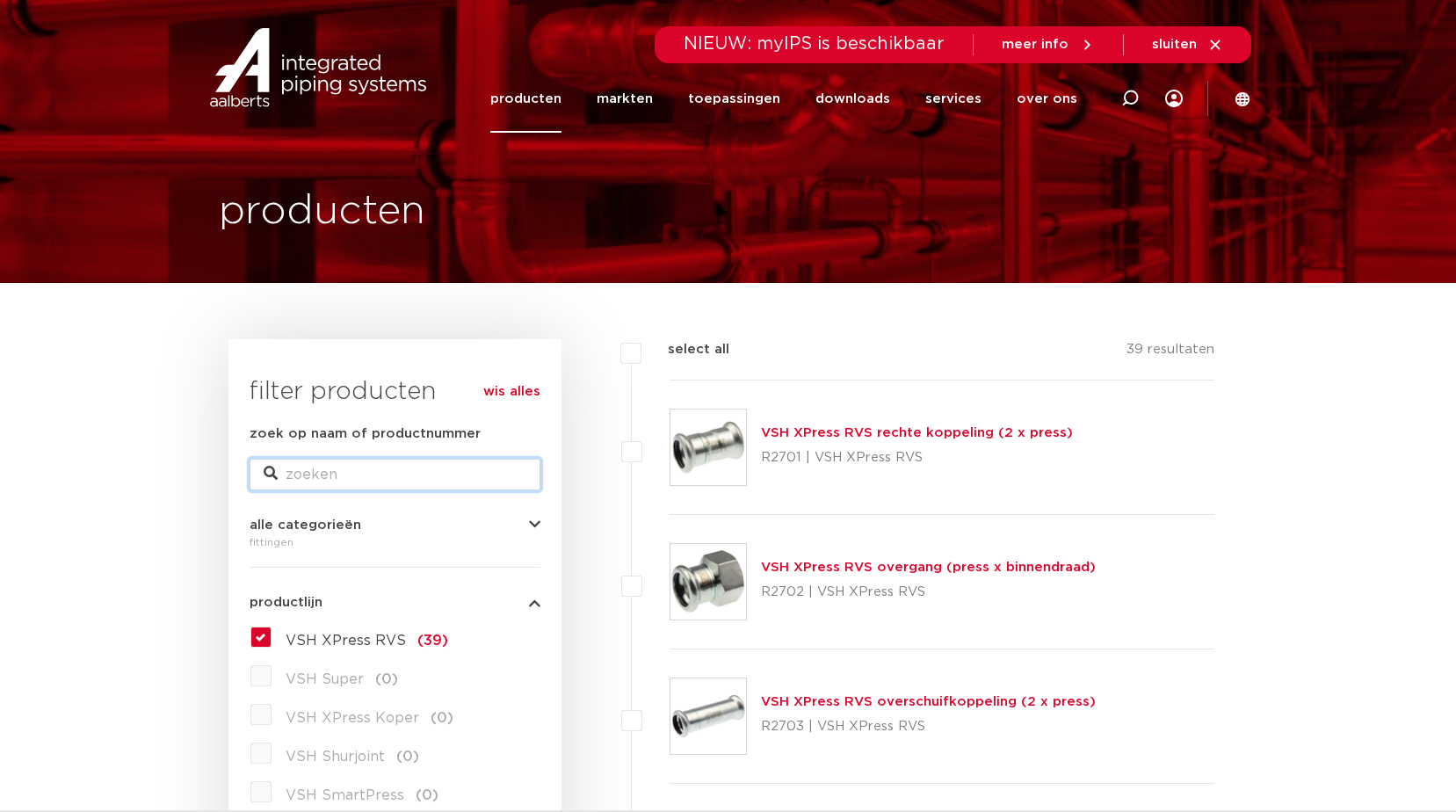
click at [379, 476] on input "zoek op naam of productnummer" at bounding box center [395, 474] width 290 height 32
type input "hp"
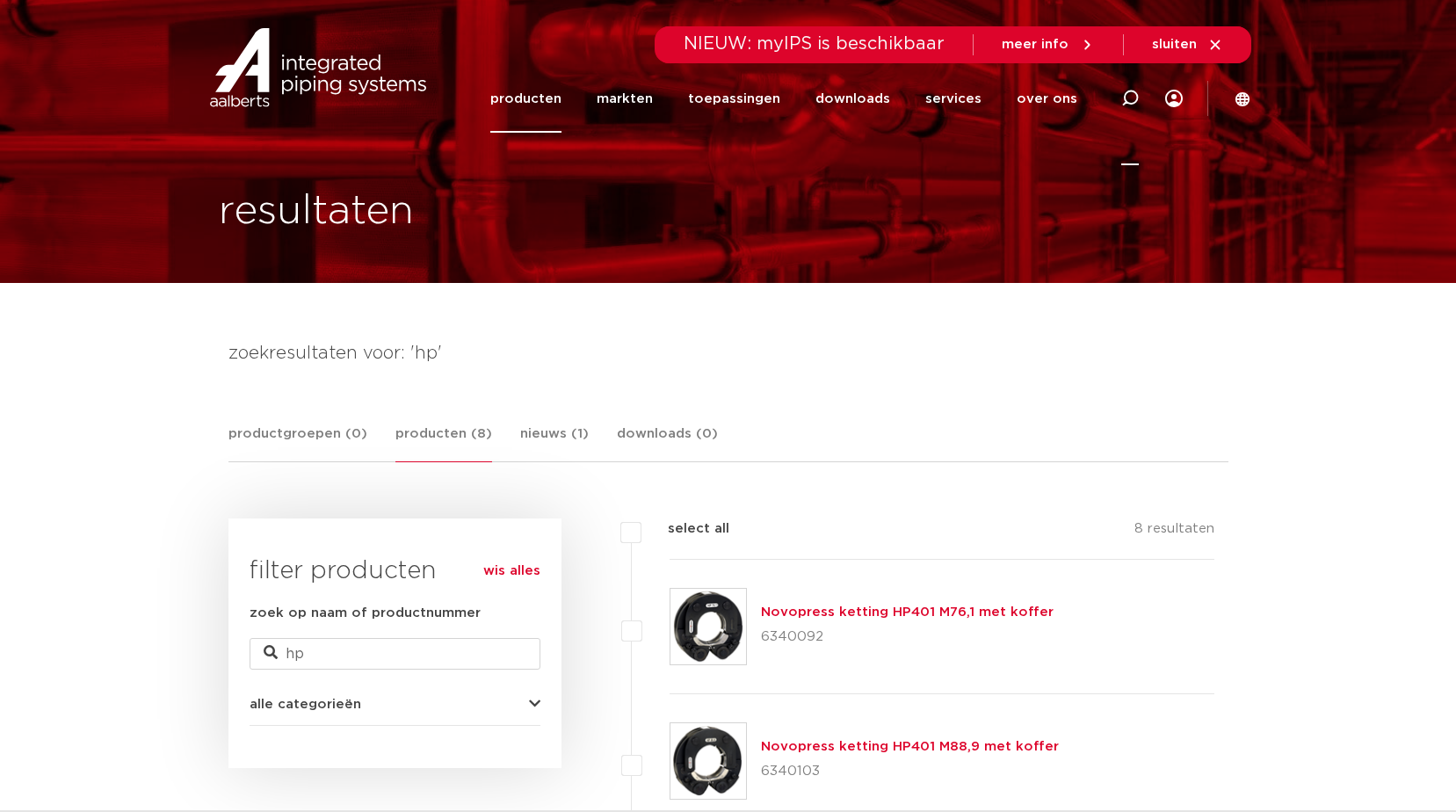
click at [1134, 98] on icon at bounding box center [1130, 99] width 18 height 18
click at [654, 92] on input "Zoeken" at bounding box center [865, 96] width 553 height 36
paste input "6501627"
type input "6501627"
click button "Zoeken" at bounding box center [0, 0] width 0 height 0
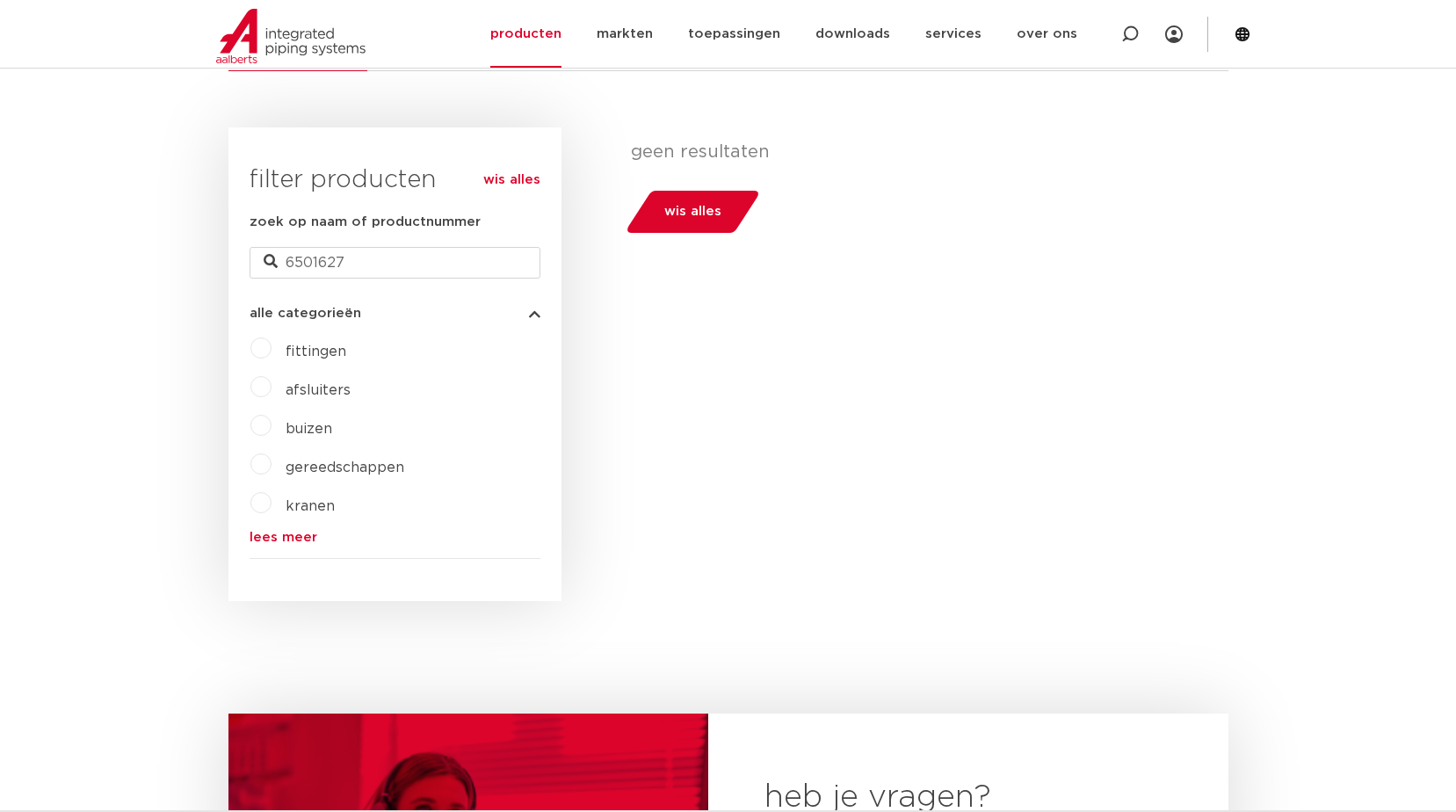
scroll to position [440, 0]
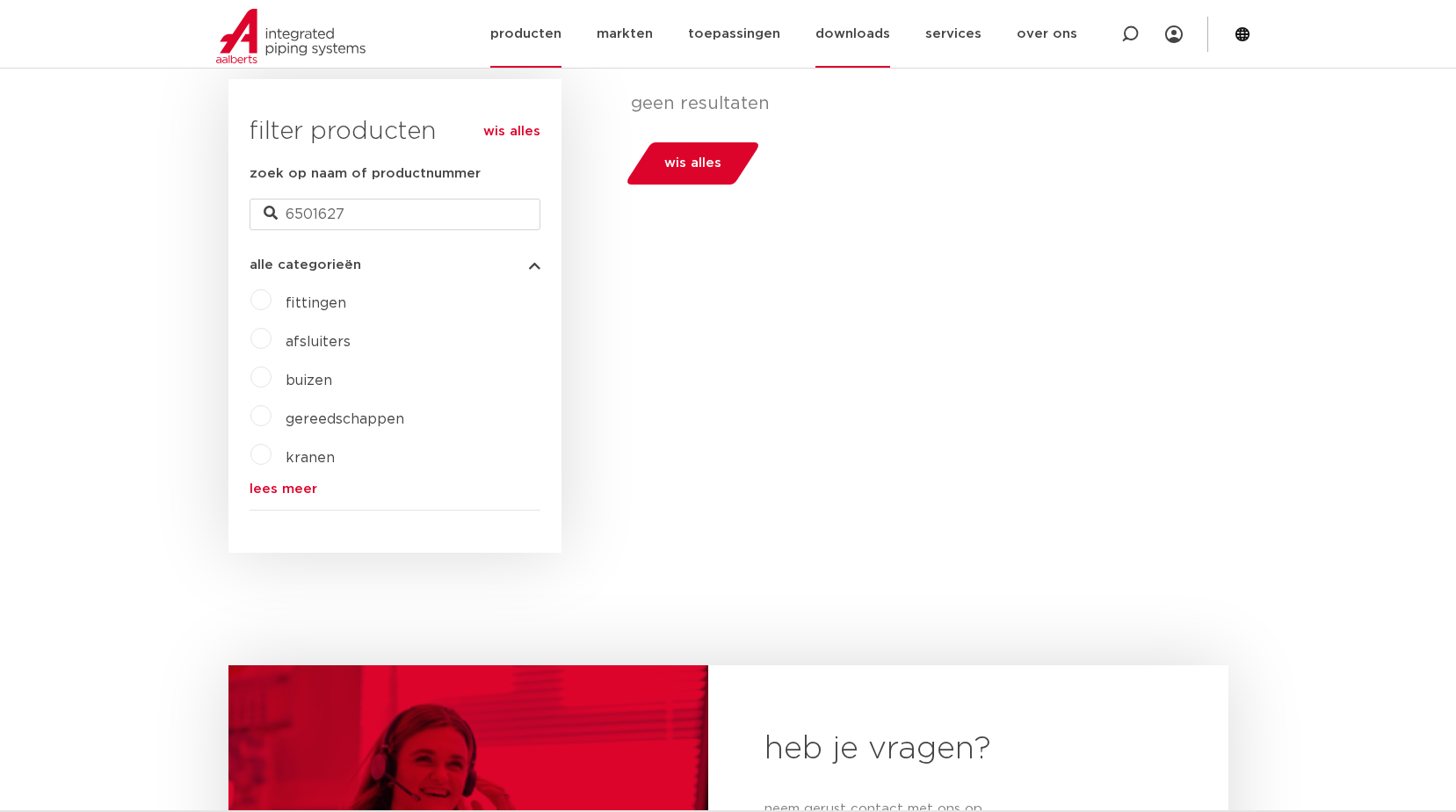
click at [881, 32] on link "downloads" at bounding box center [853, 34] width 75 height 67
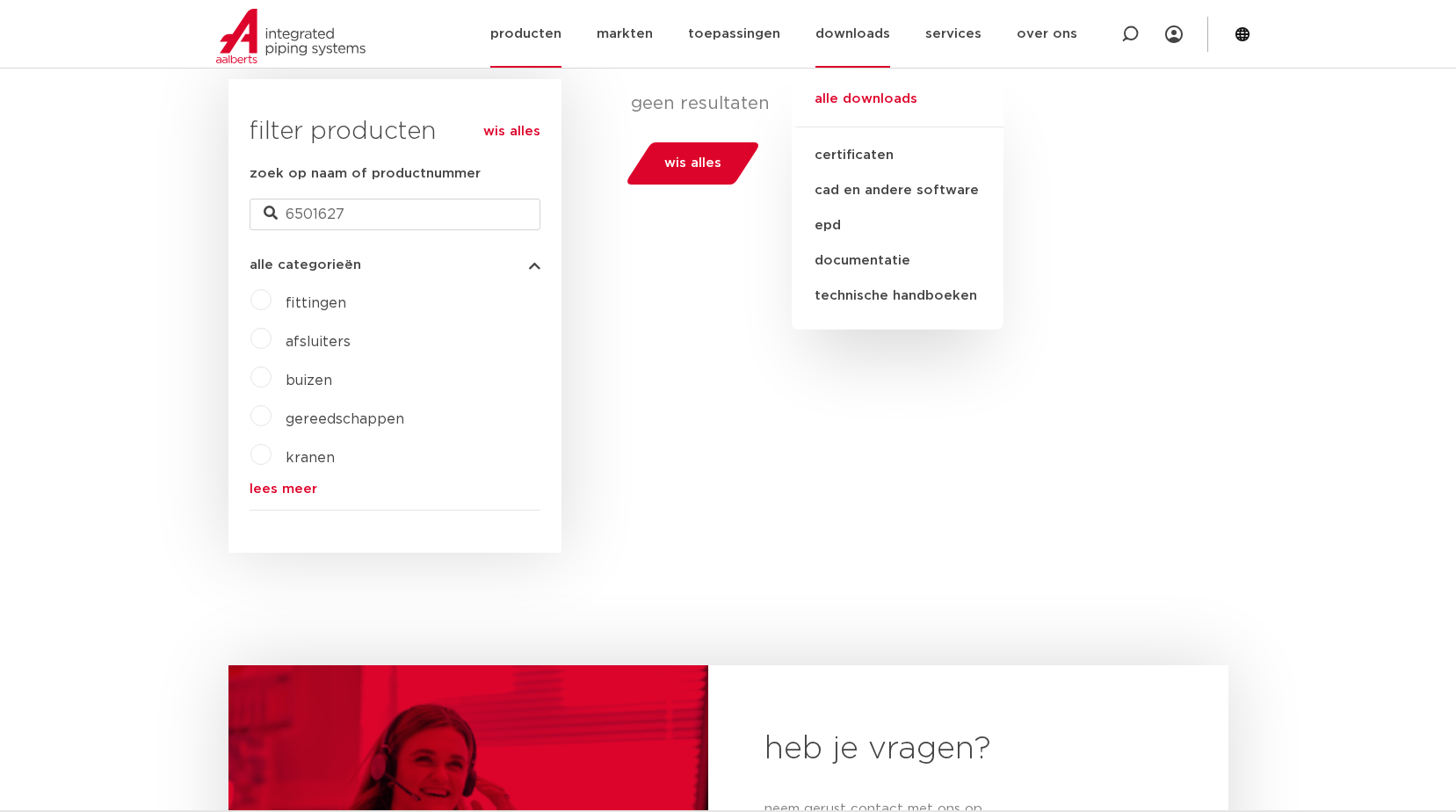
click at [880, 100] on link "alle downloads" at bounding box center [897, 108] width 211 height 39
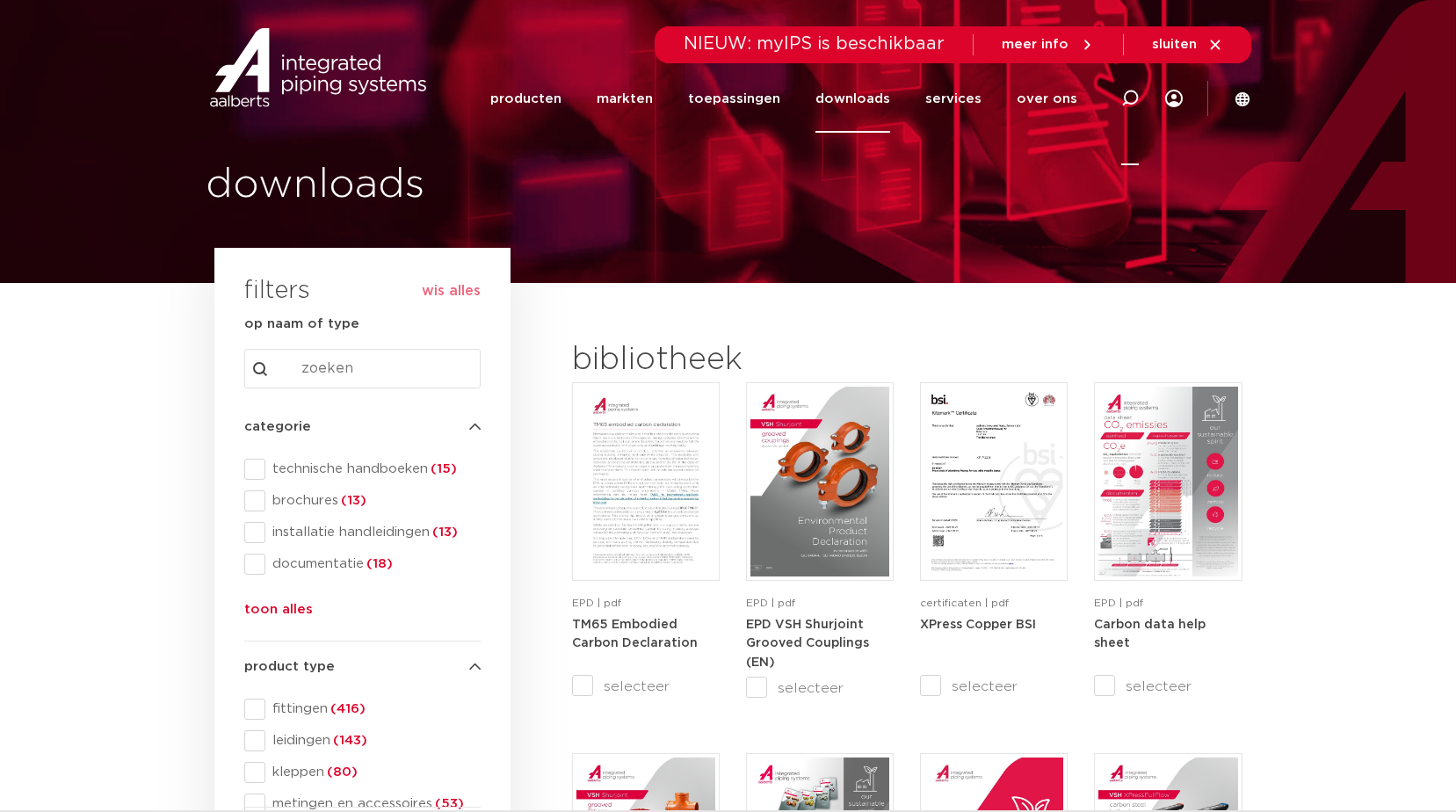
click at [1127, 100] on icon at bounding box center [1130, 99] width 18 height 18
paste input "6500054"
type input "6500054"
click button "Zoeken" at bounding box center [0, 0] width 0 height 0
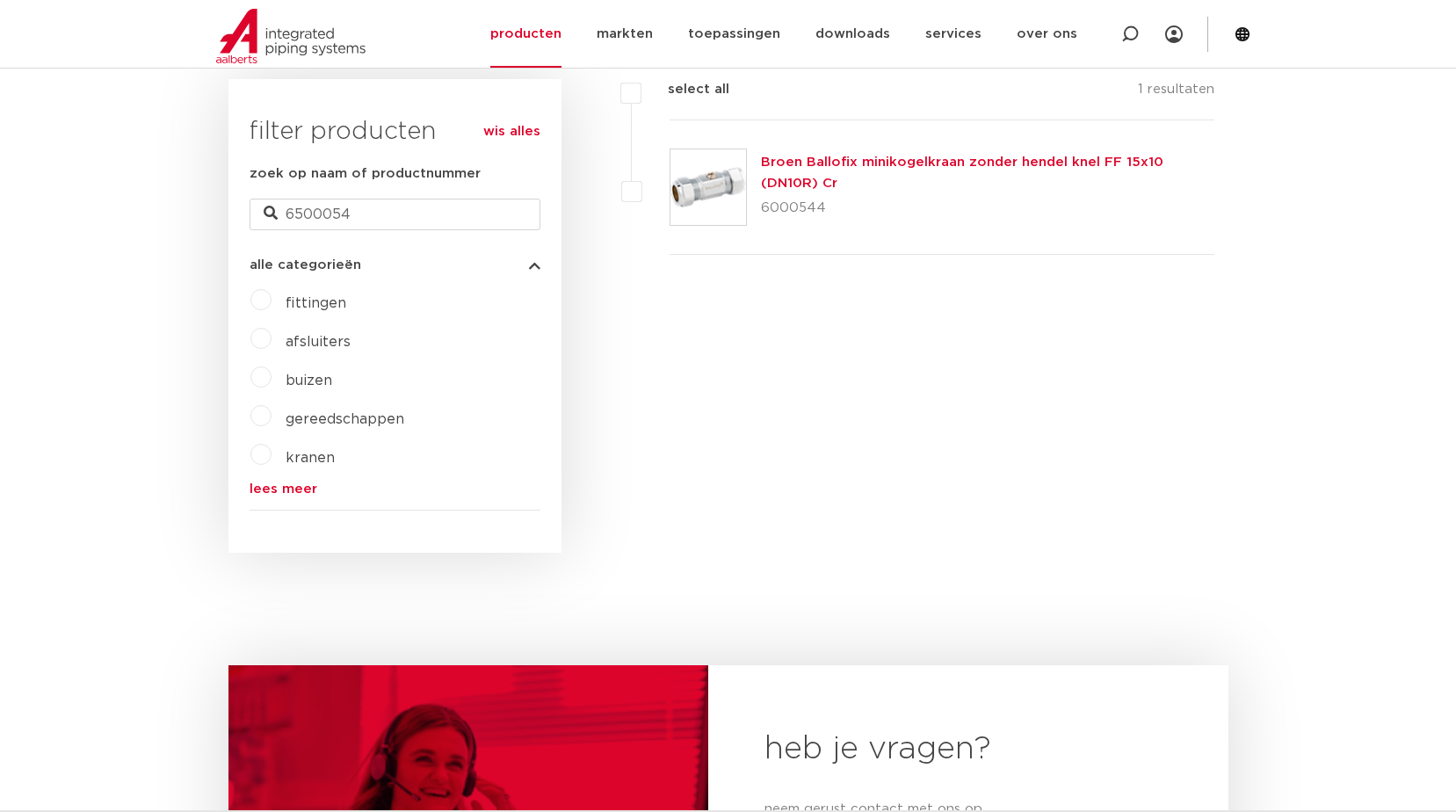
click at [818, 457] on div "filters geen resultaten wis alles filters select all 1 resultaten Broen Ballofi…" at bounding box center [894, 315] width 667 height 473
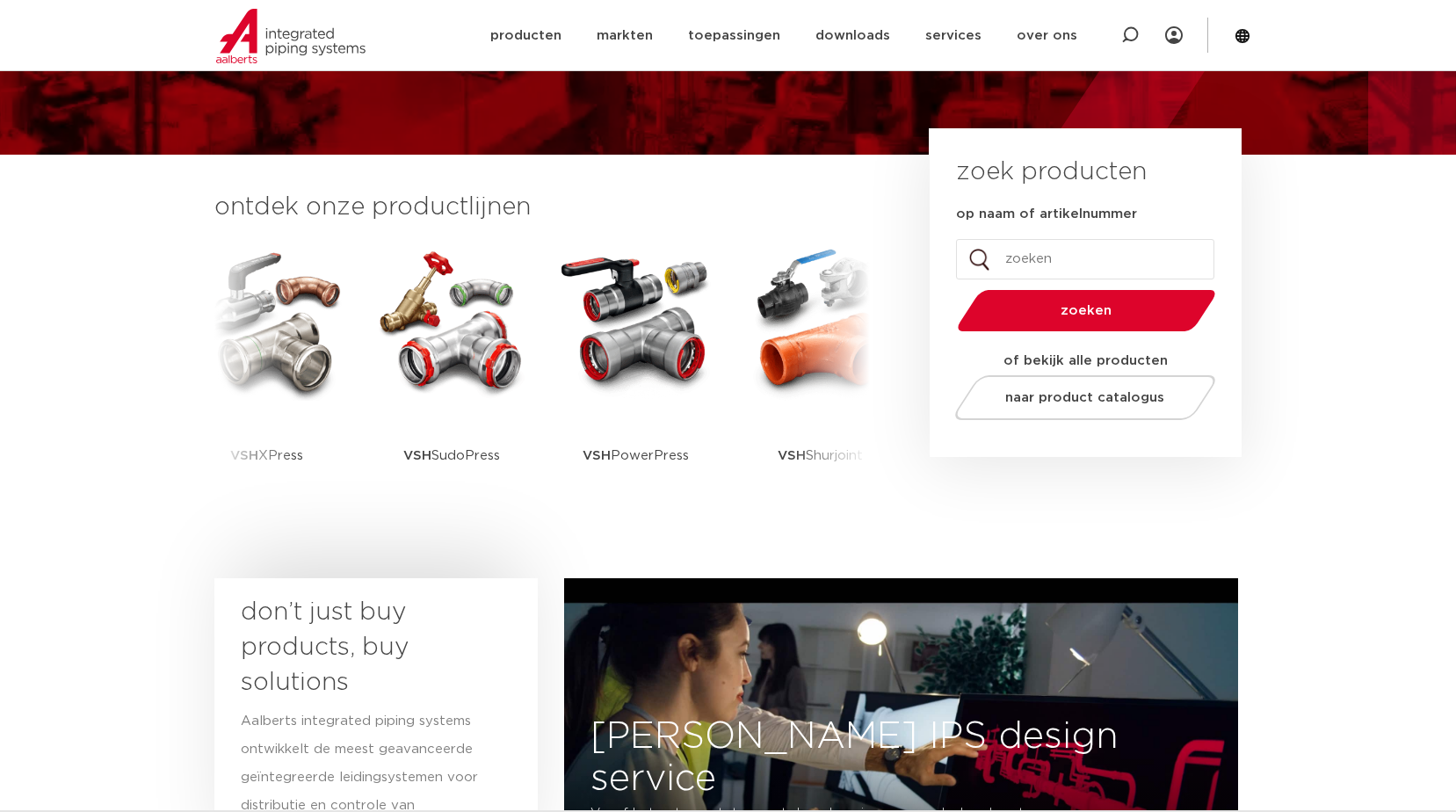
scroll to position [352, 0]
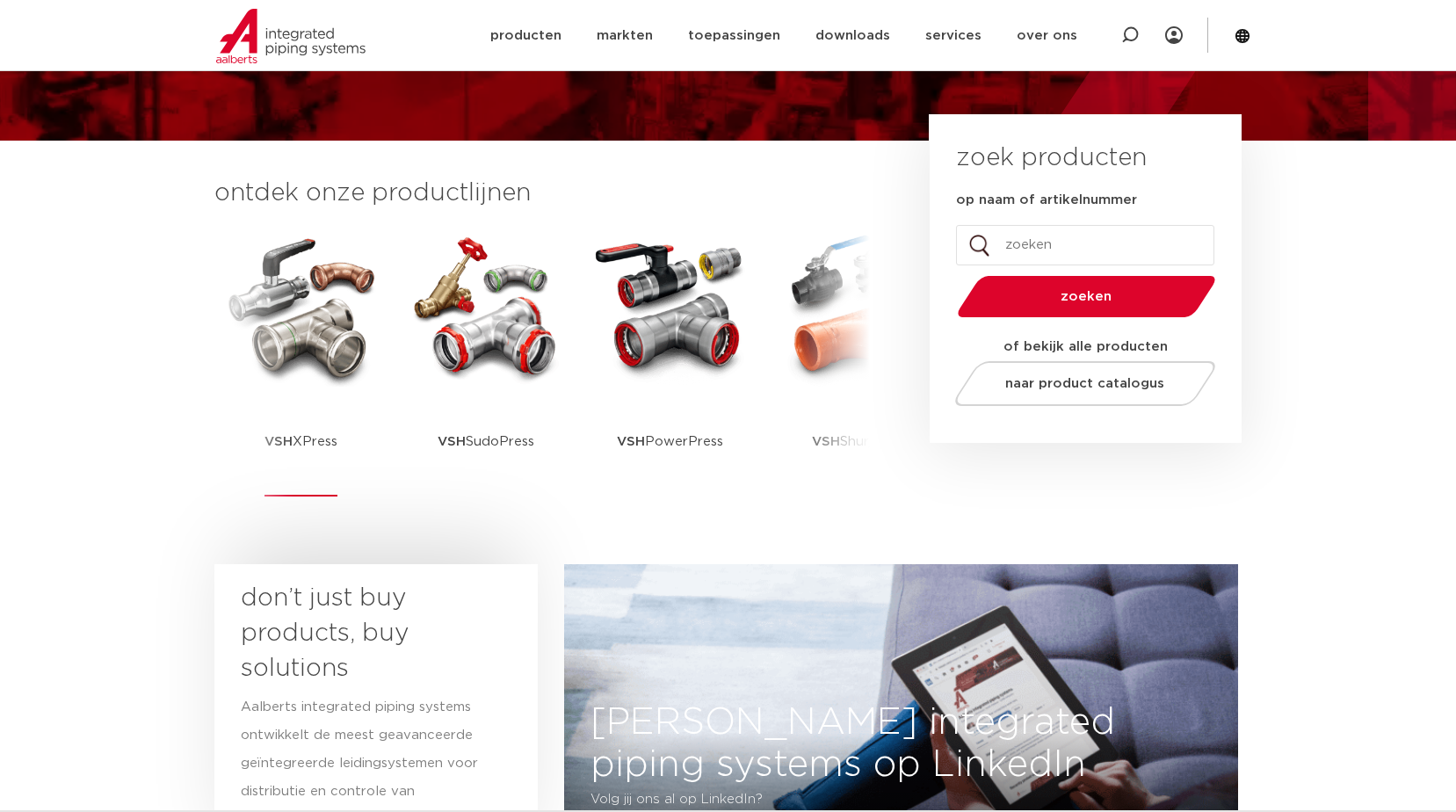
click at [352, 304] on img at bounding box center [301, 307] width 158 height 158
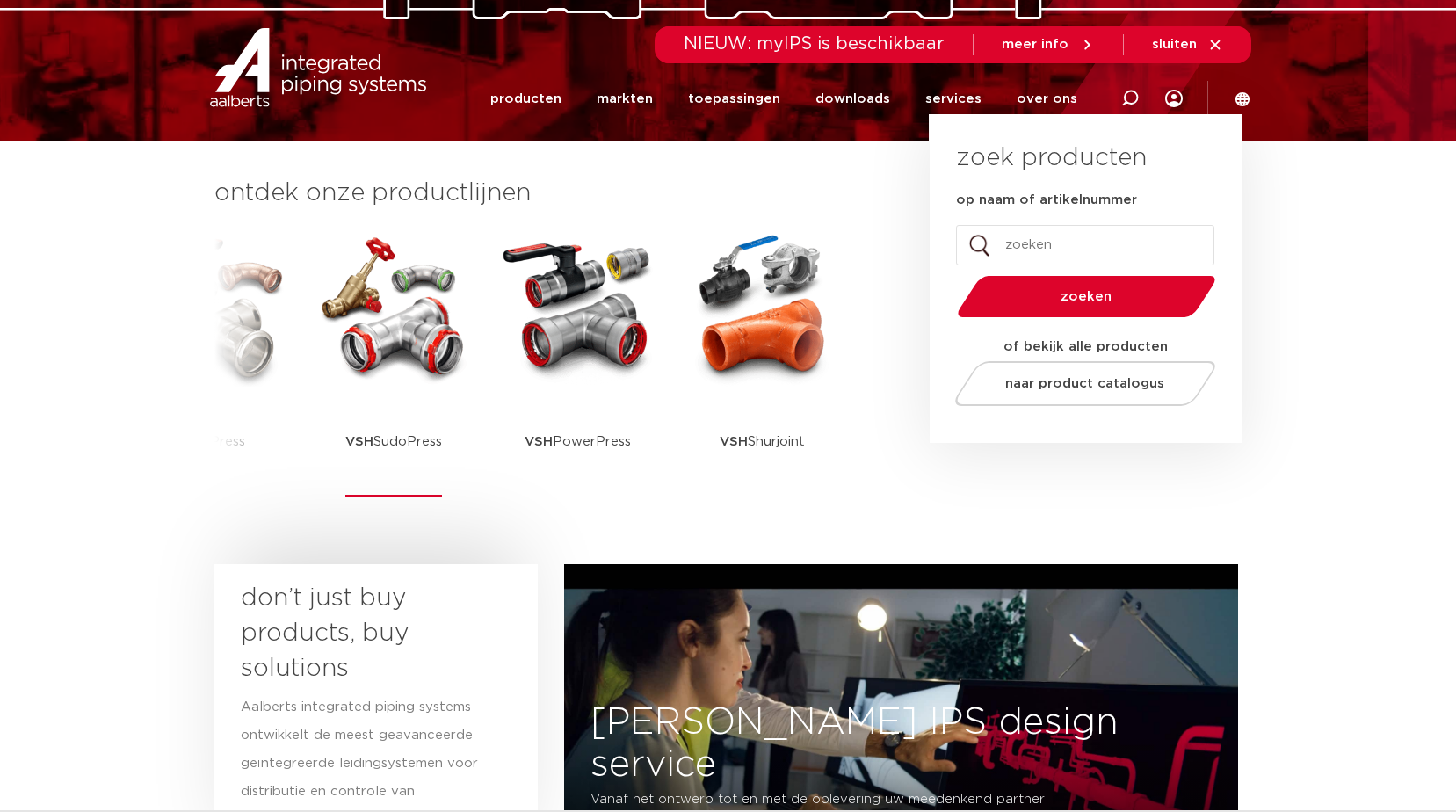
click at [396, 343] on img at bounding box center [393, 307] width 158 height 158
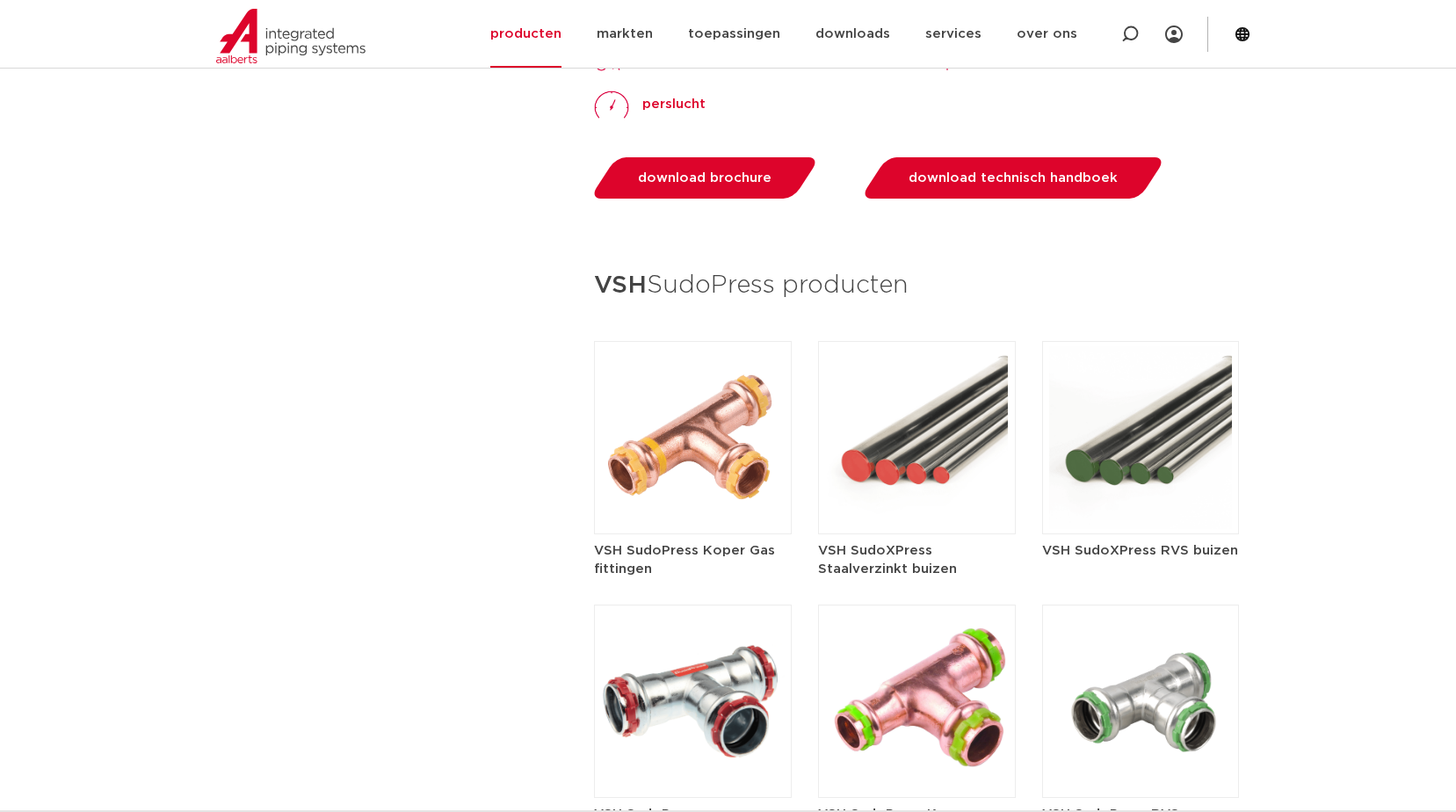
scroll to position [2021, 0]
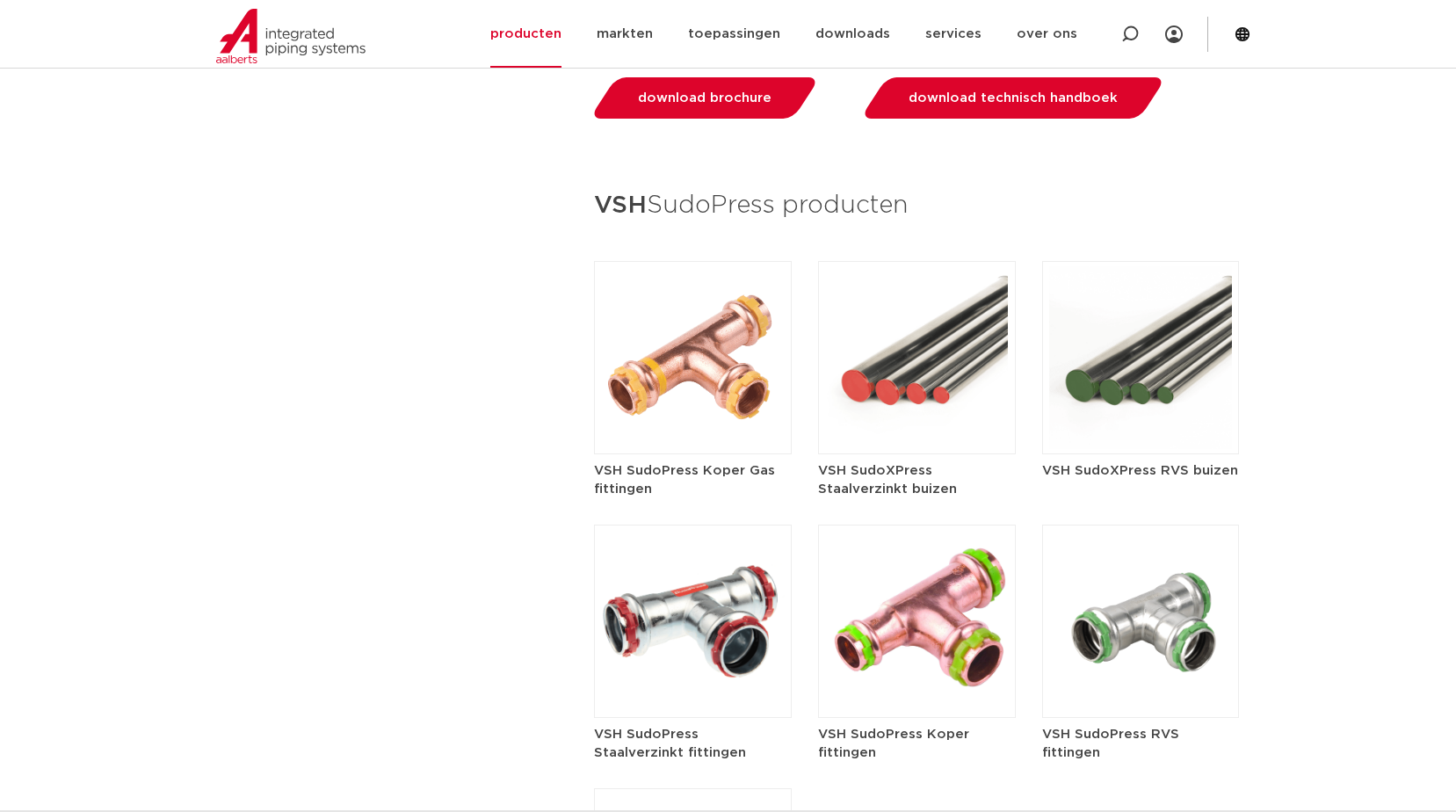
click at [1136, 619] on img at bounding box center [1141, 621] width 198 height 194
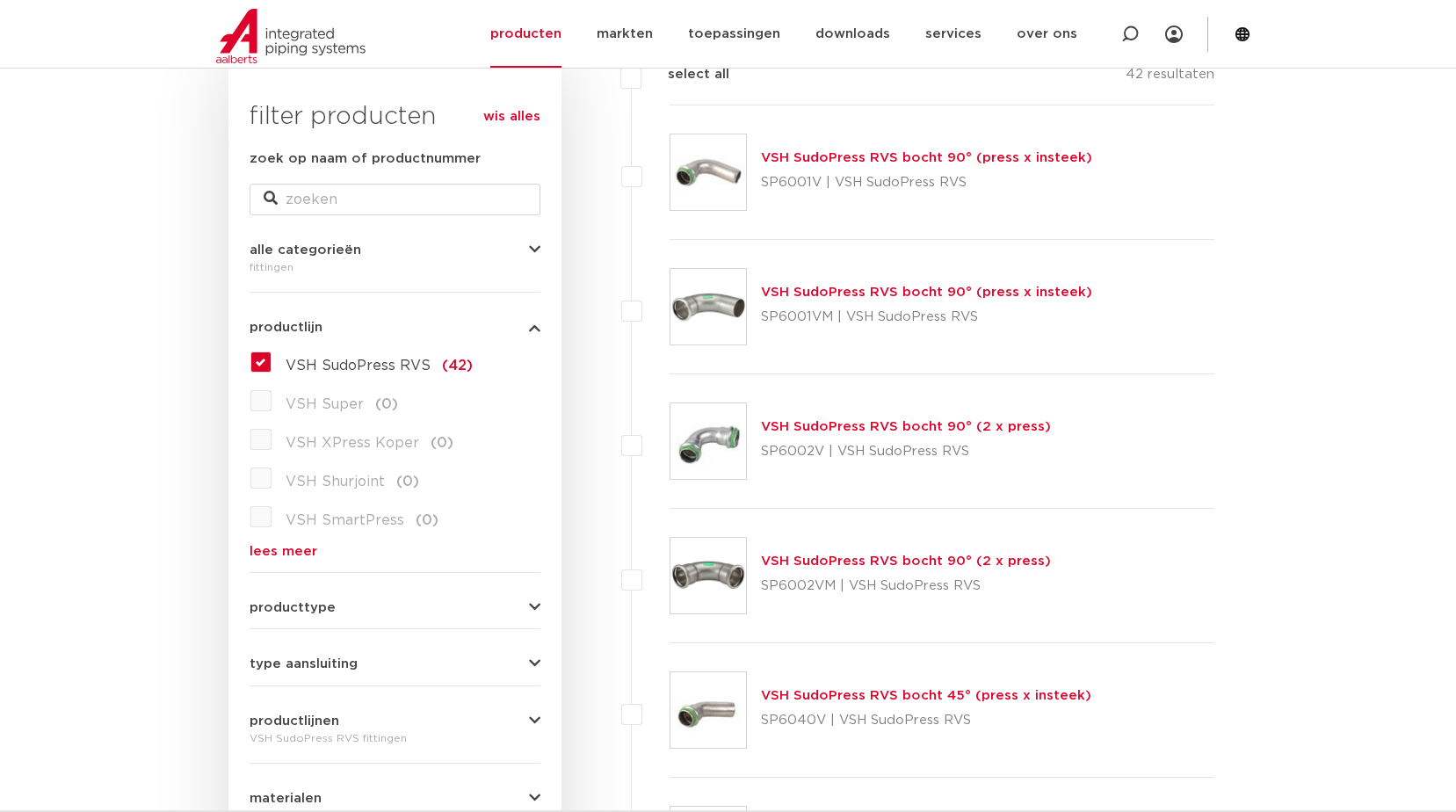
scroll to position [352, 0]
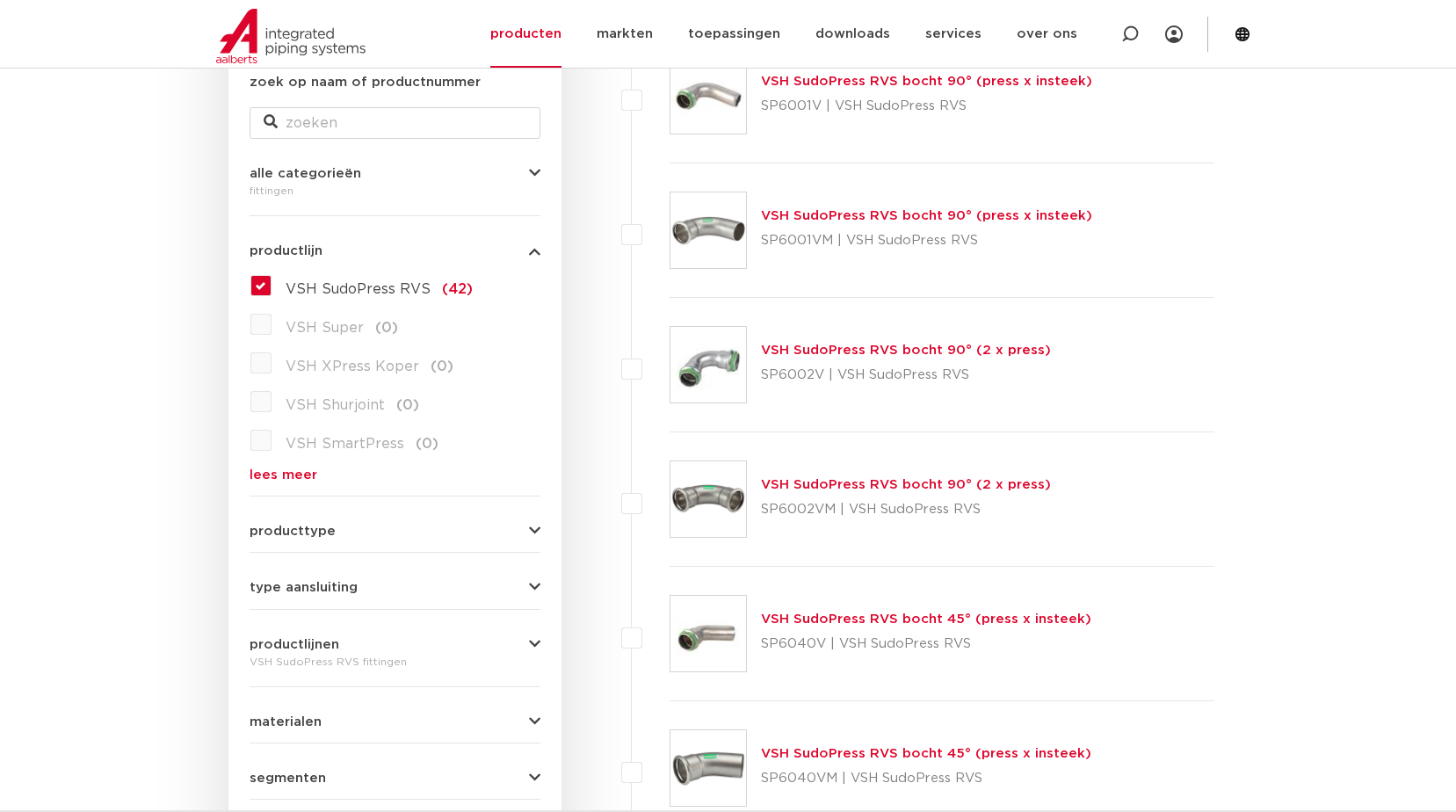
click at [876, 346] on link "VSH SudoPress RVS bocht 90° (2 x press)" at bounding box center [906, 350] width 290 height 13
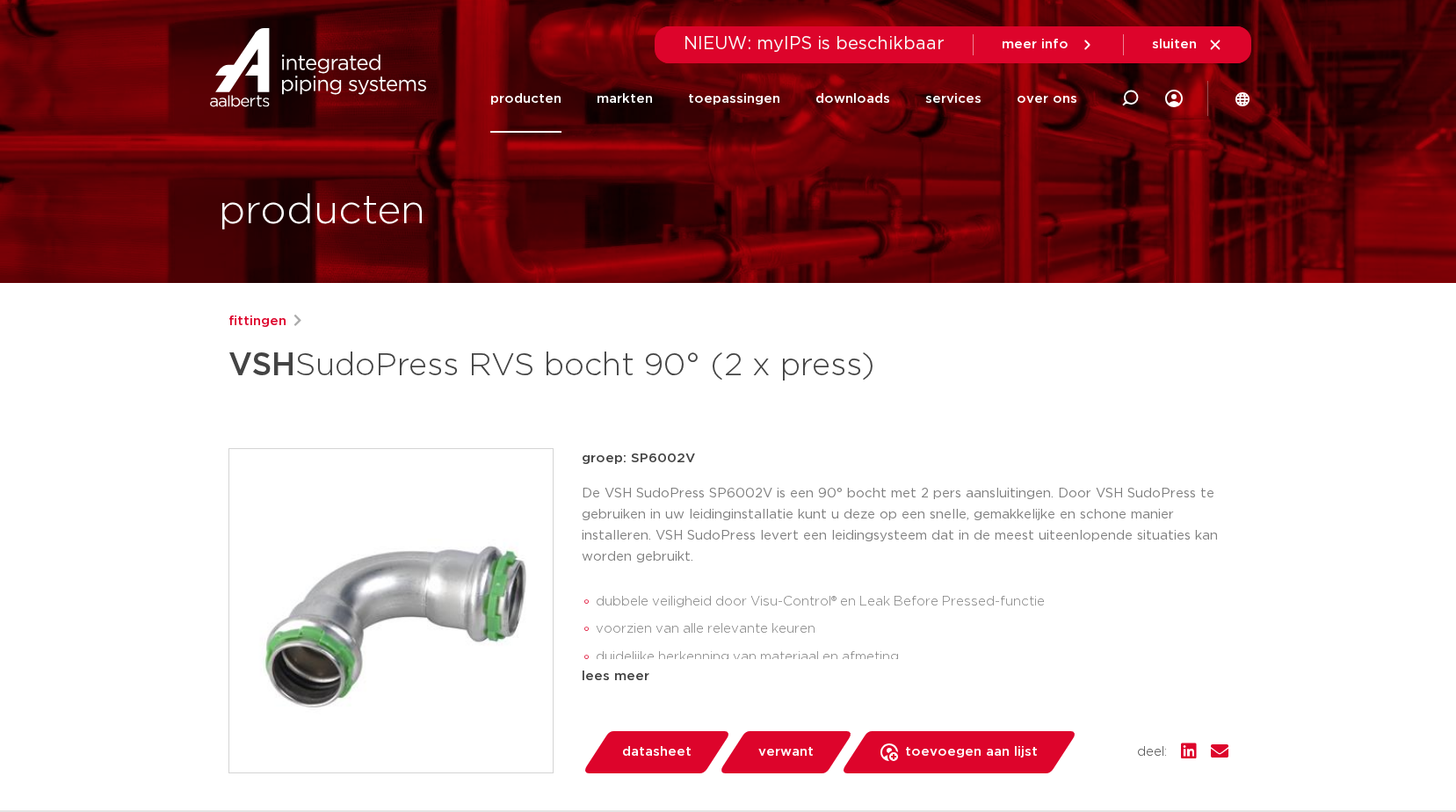
scroll to position [88, 0]
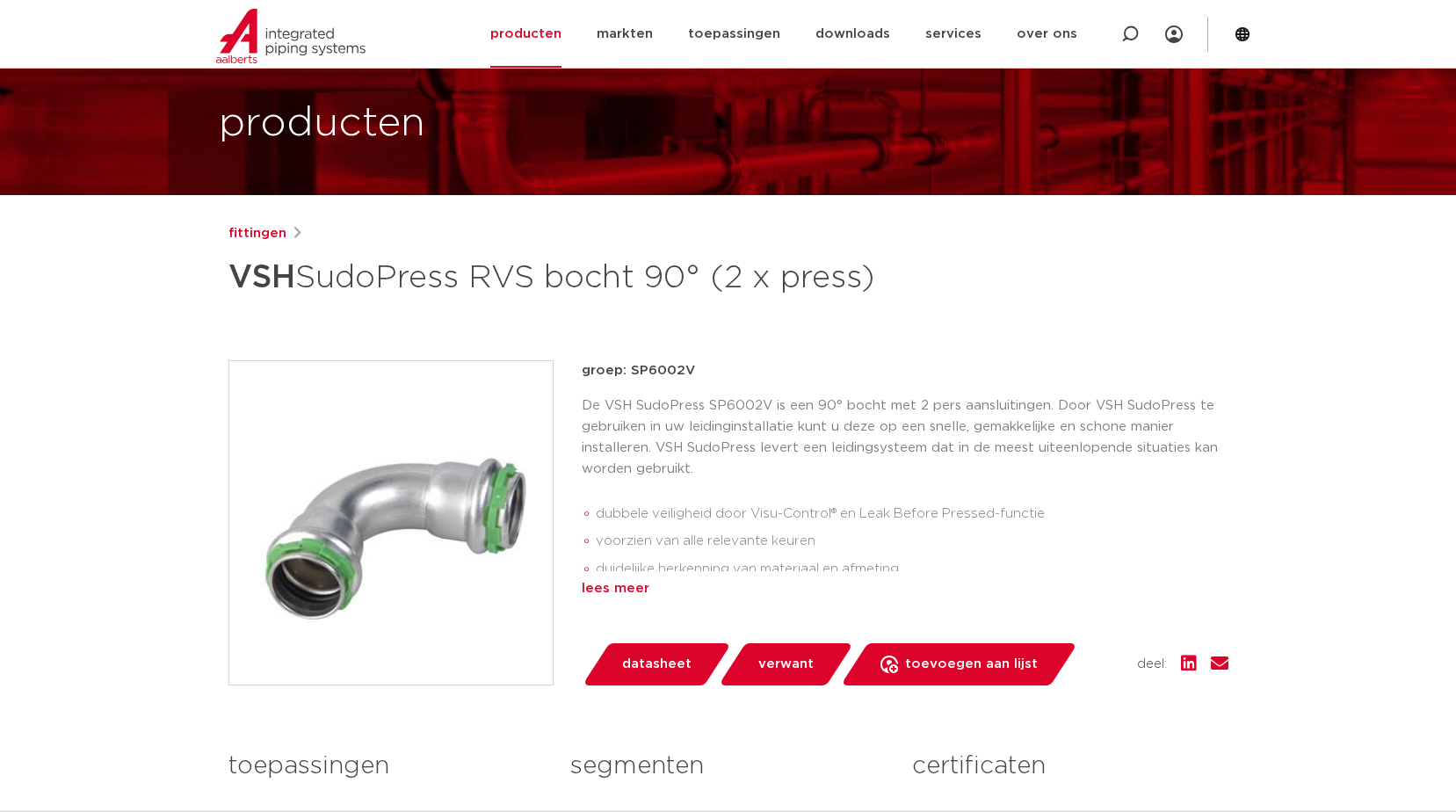
click at [618, 586] on div "lees meer" at bounding box center [905, 588] width 647 height 21
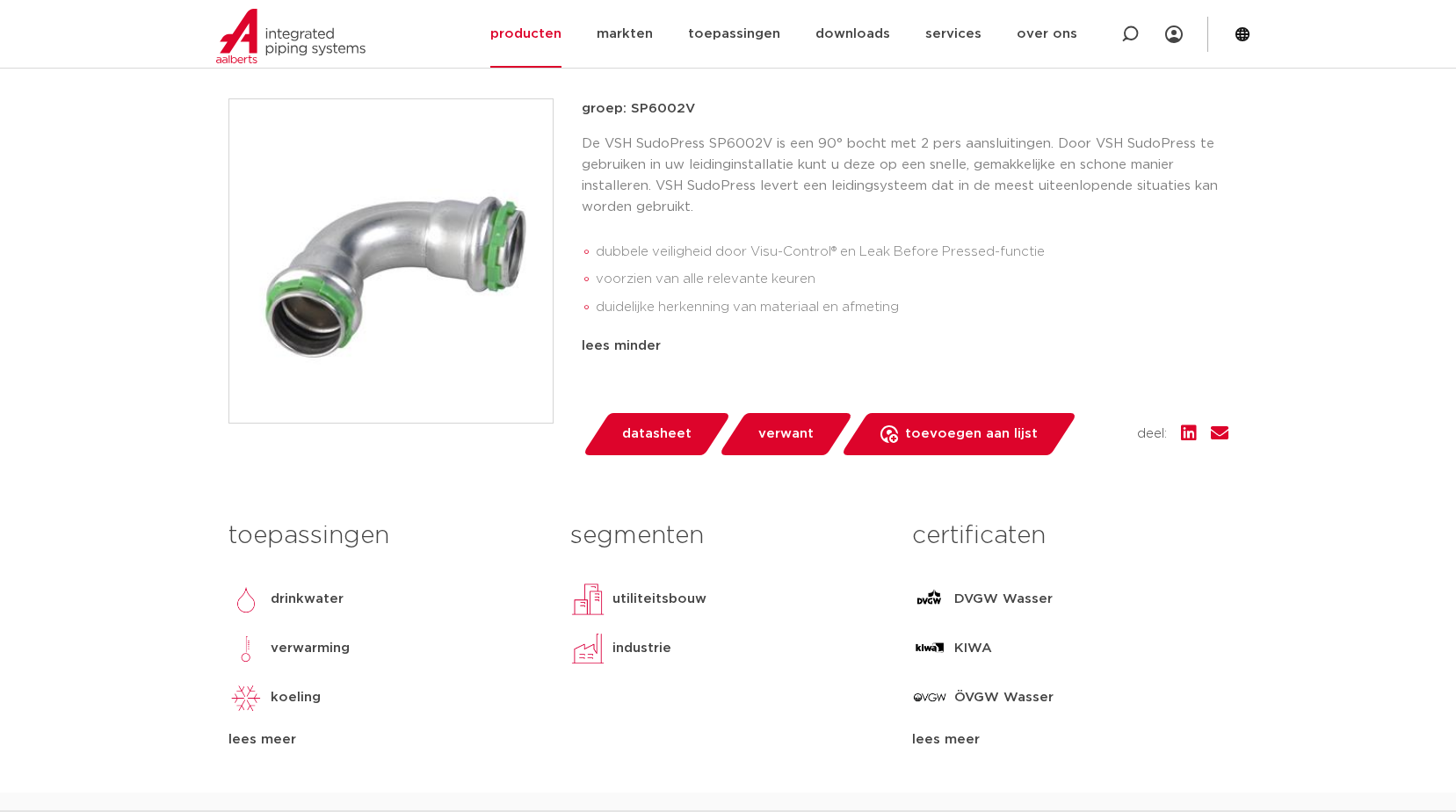
scroll to position [352, 0]
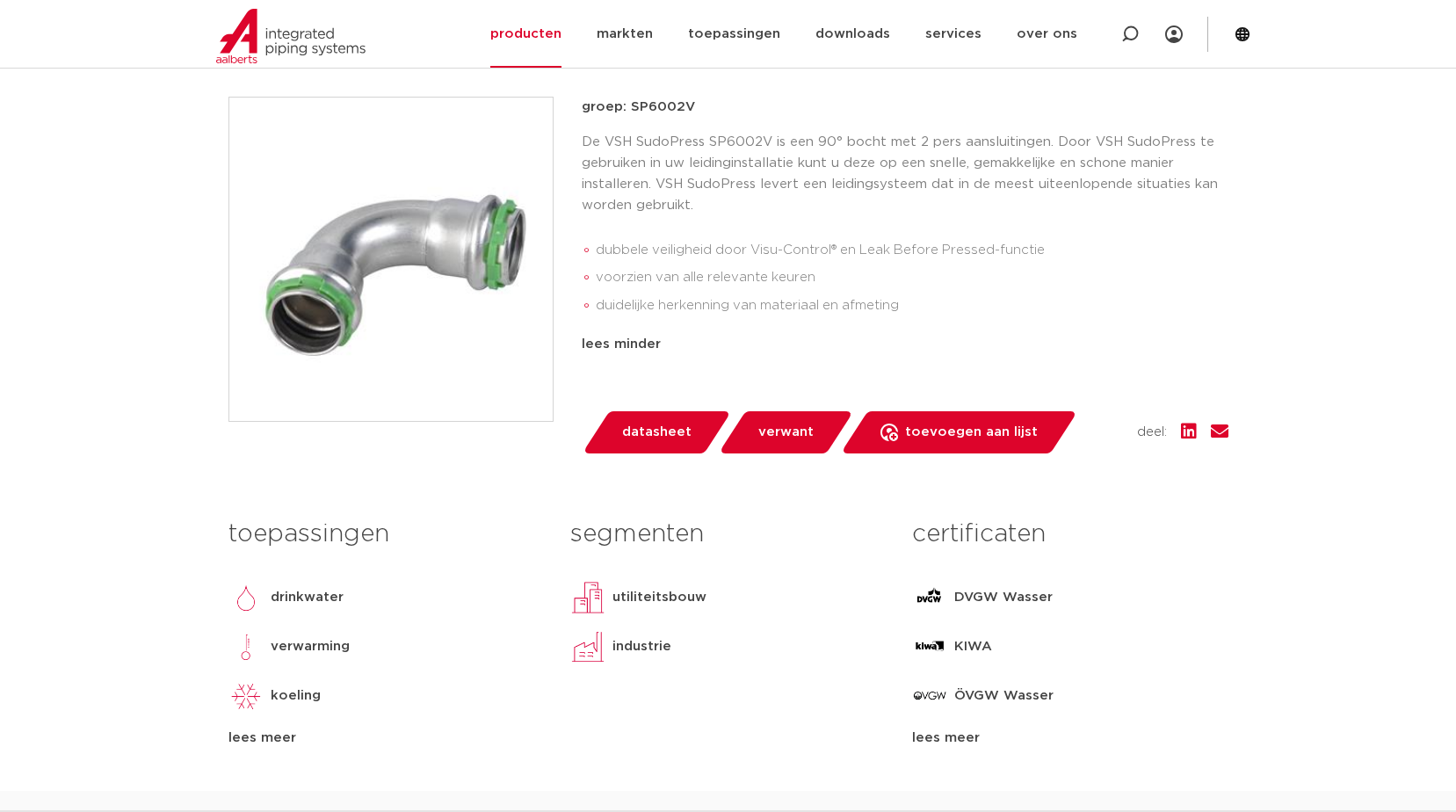
click at [266, 739] on div "lees meer" at bounding box center [385, 738] width 315 height 21
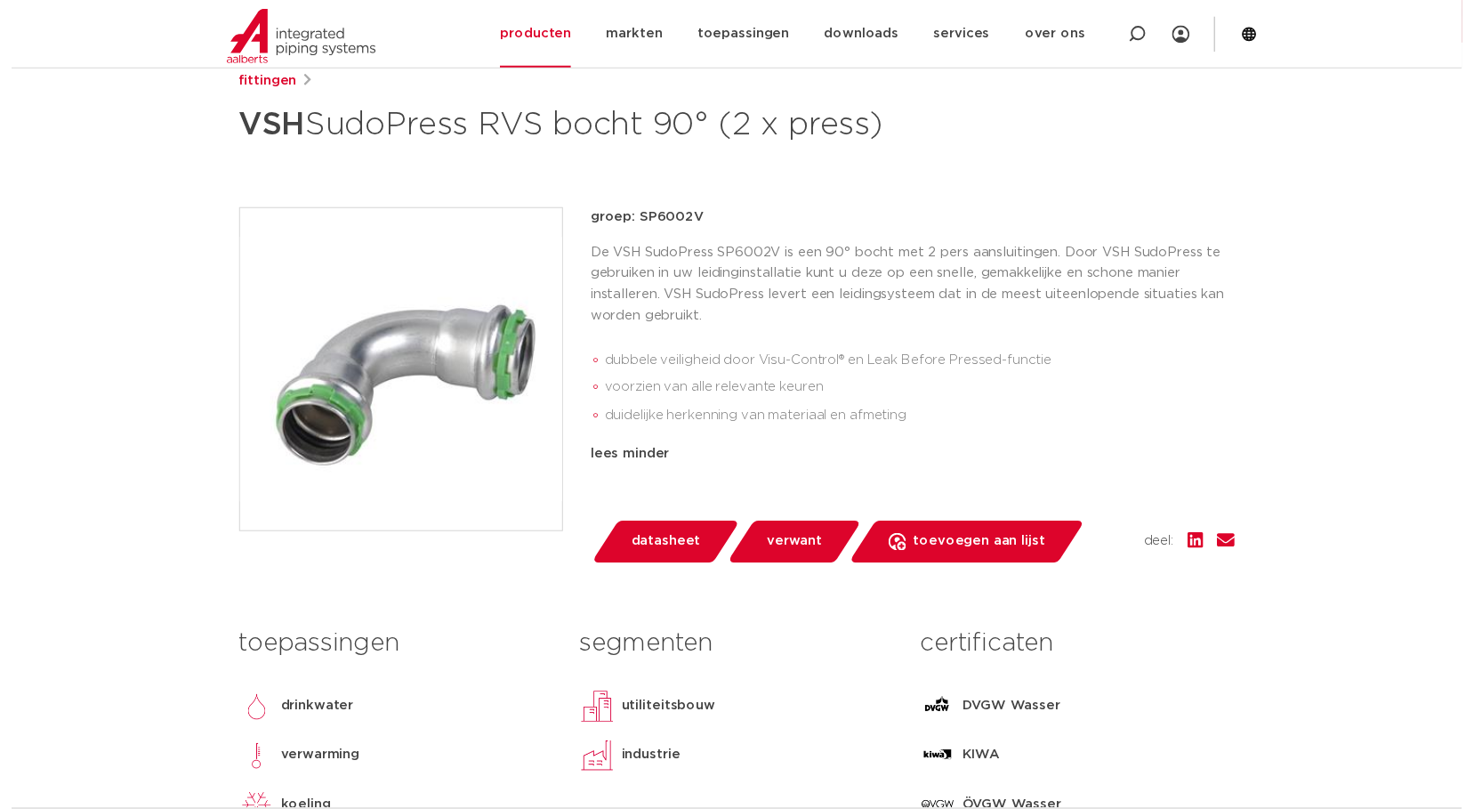
scroll to position [267, 0]
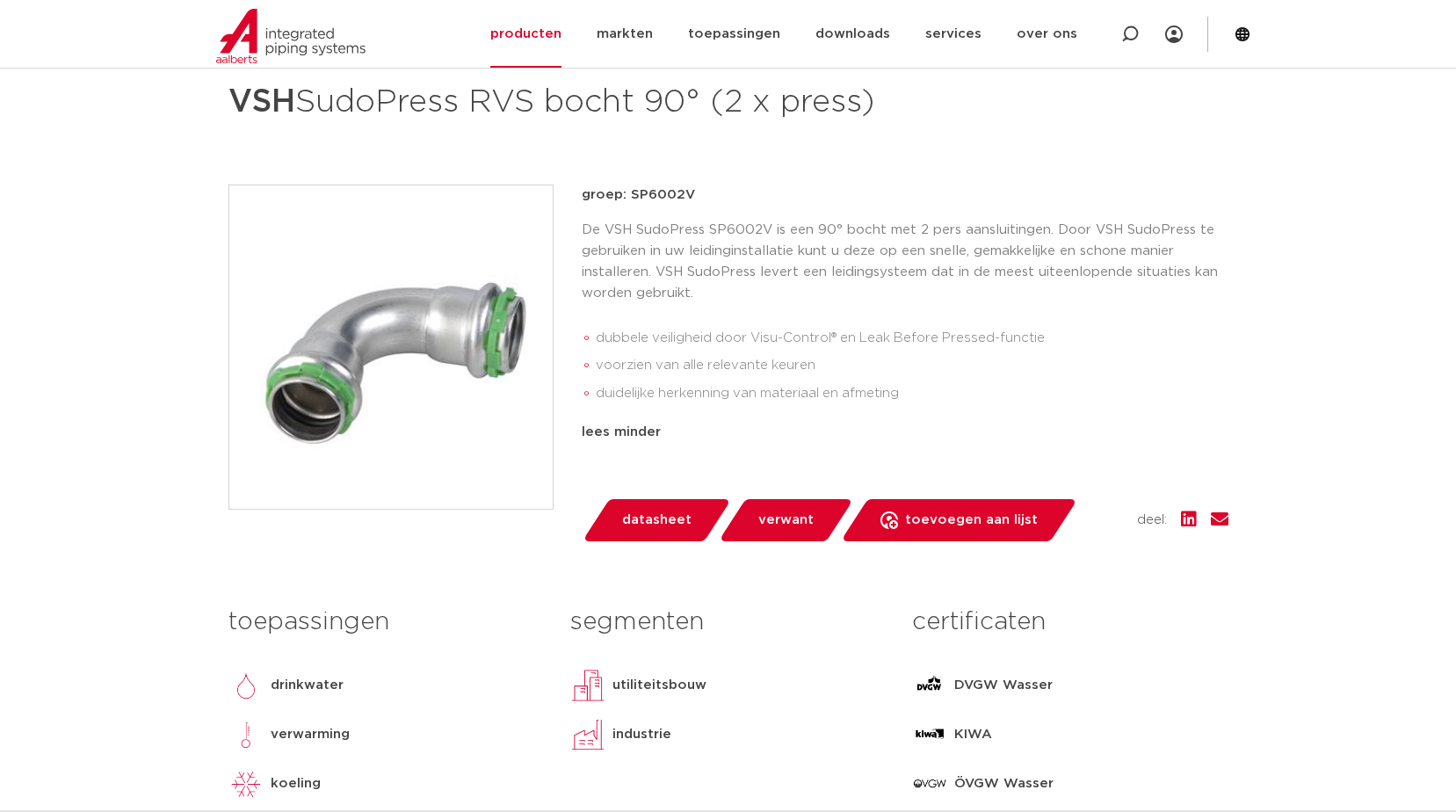
click at [675, 532] on span "datasheet" at bounding box center [657, 520] width 69 height 28
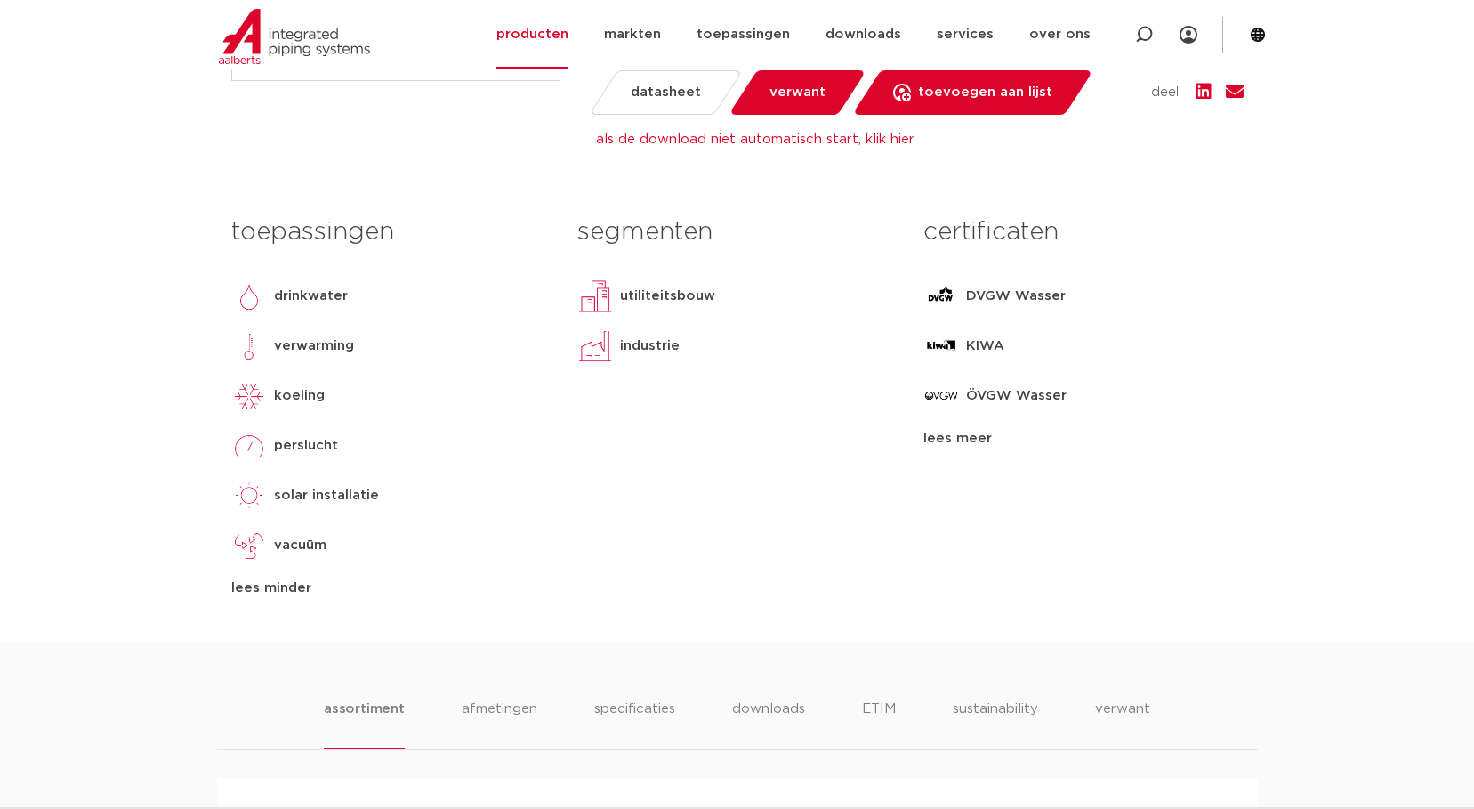
scroll to position [712, 0]
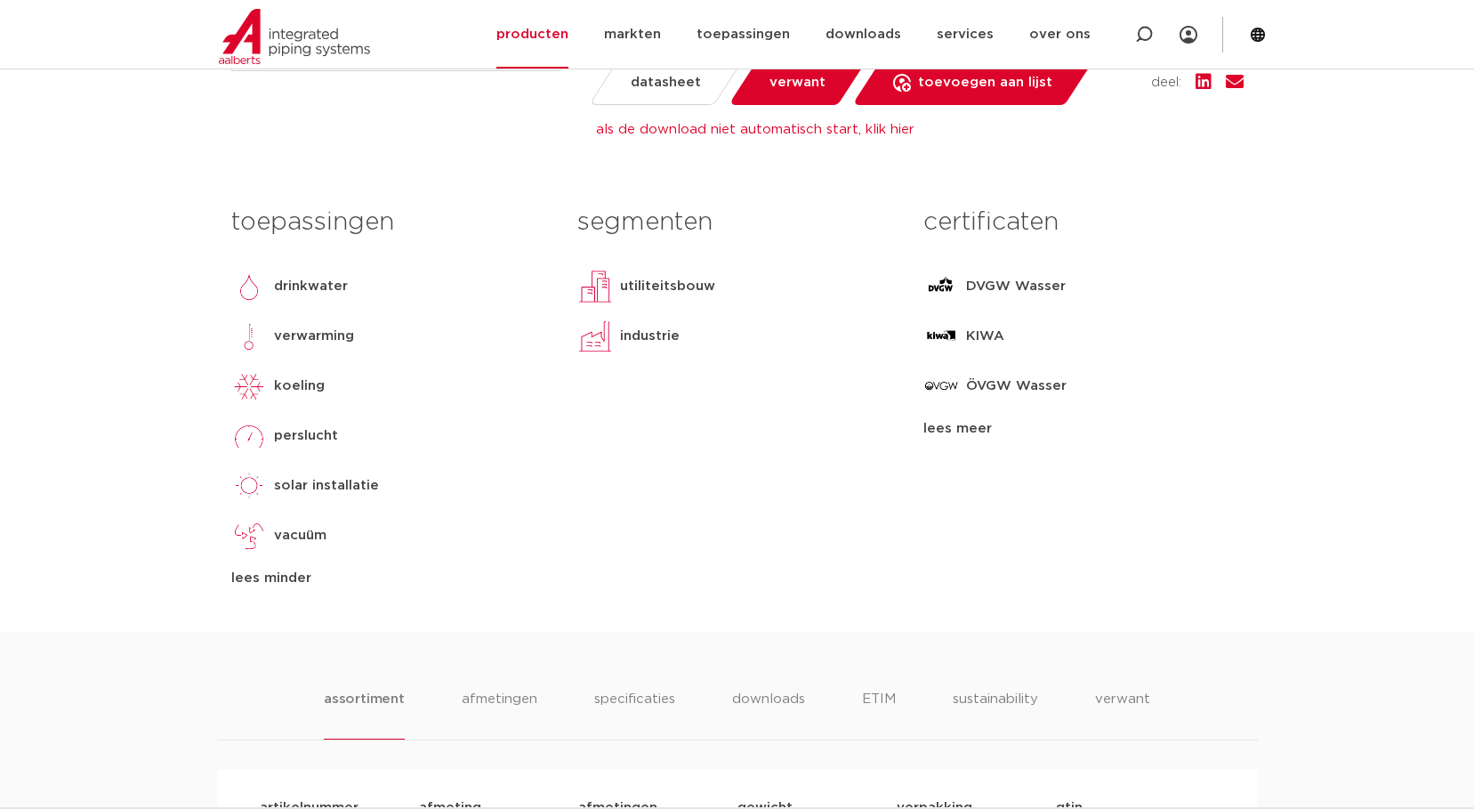
click at [975, 423] on div "lees meer" at bounding box center [1082, 428] width 319 height 21
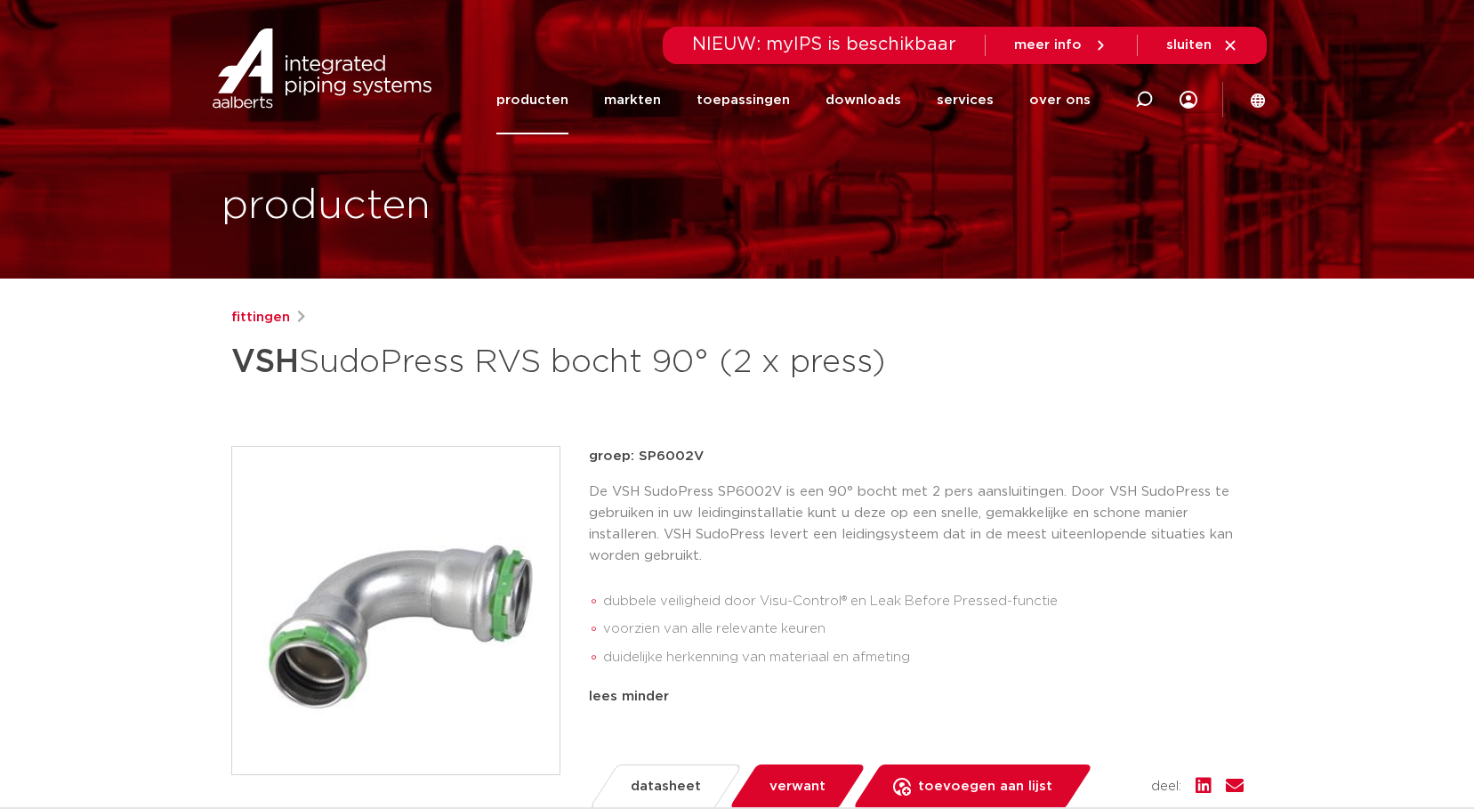
scroll to position [0, 0]
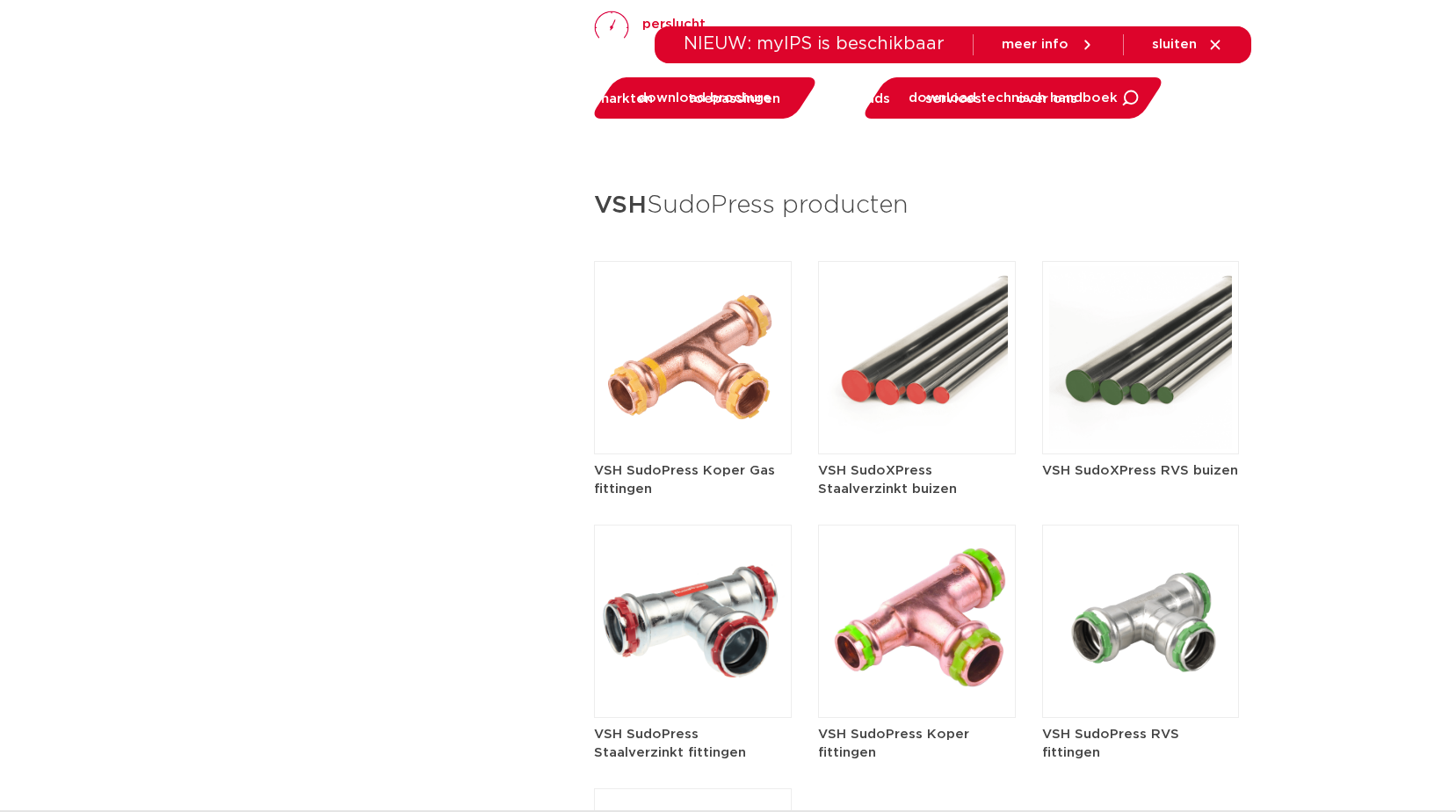
click at [690, 352] on img at bounding box center [692, 358] width 198 height 194
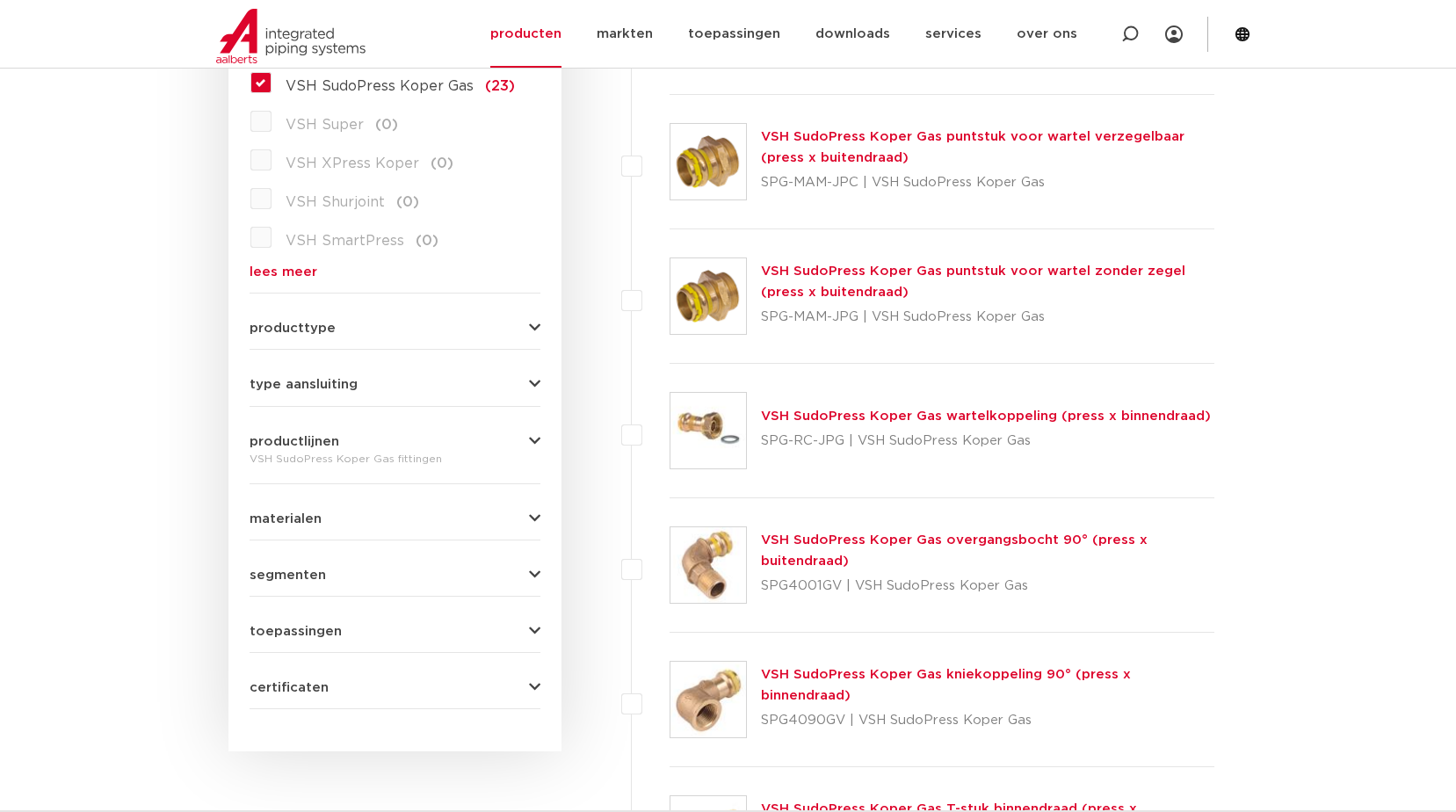
scroll to position [528, 0]
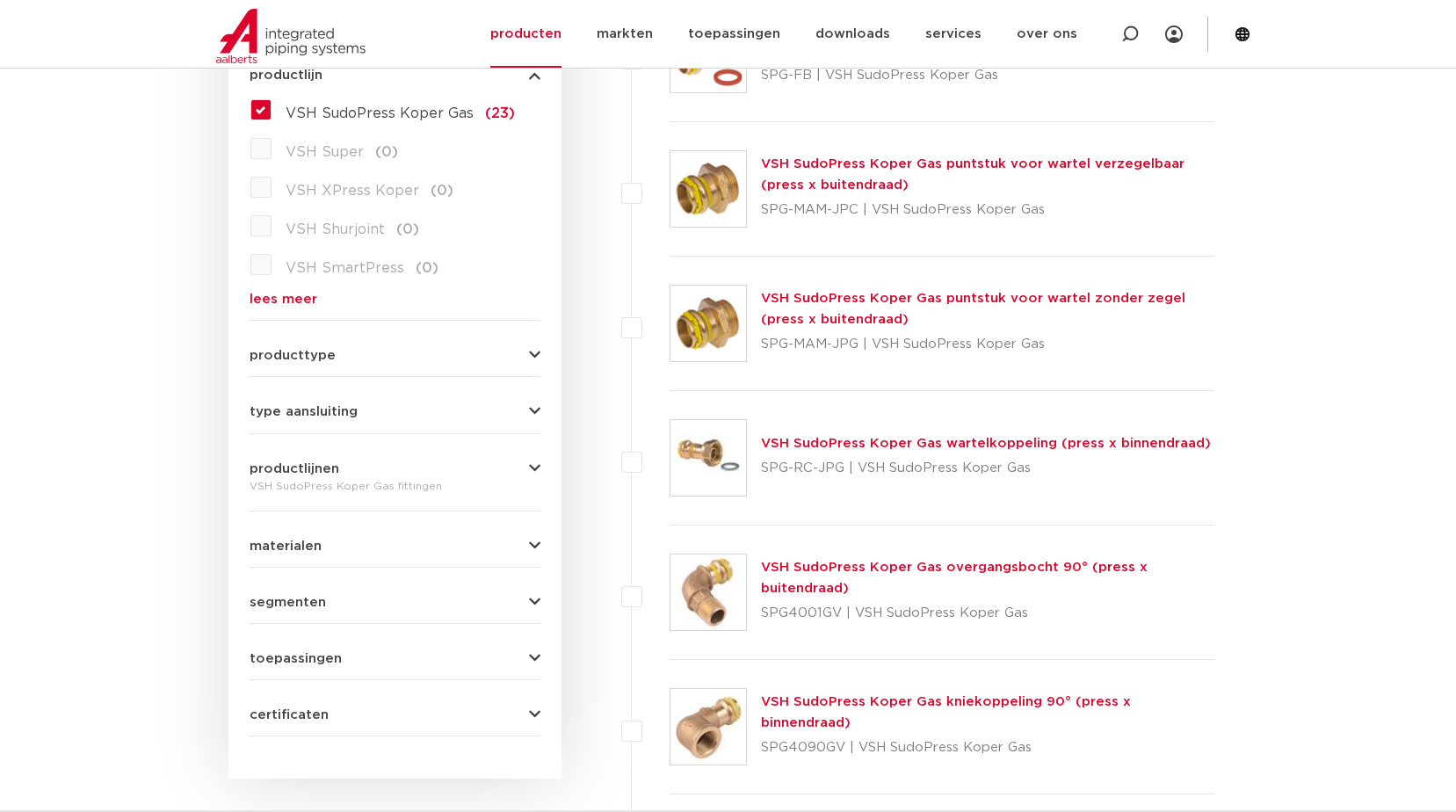
click at [858, 155] on div "VSH SudoPress Koper Gas puntstuk voor wartel verzegelbaar (press x buitendraad)…" at bounding box center [988, 189] width 454 height 70
click at [885, 164] on link "VSH SudoPress Koper Gas puntstuk voor wartel verzegelbaar (press x buitendraad)" at bounding box center [972, 174] width 424 height 35
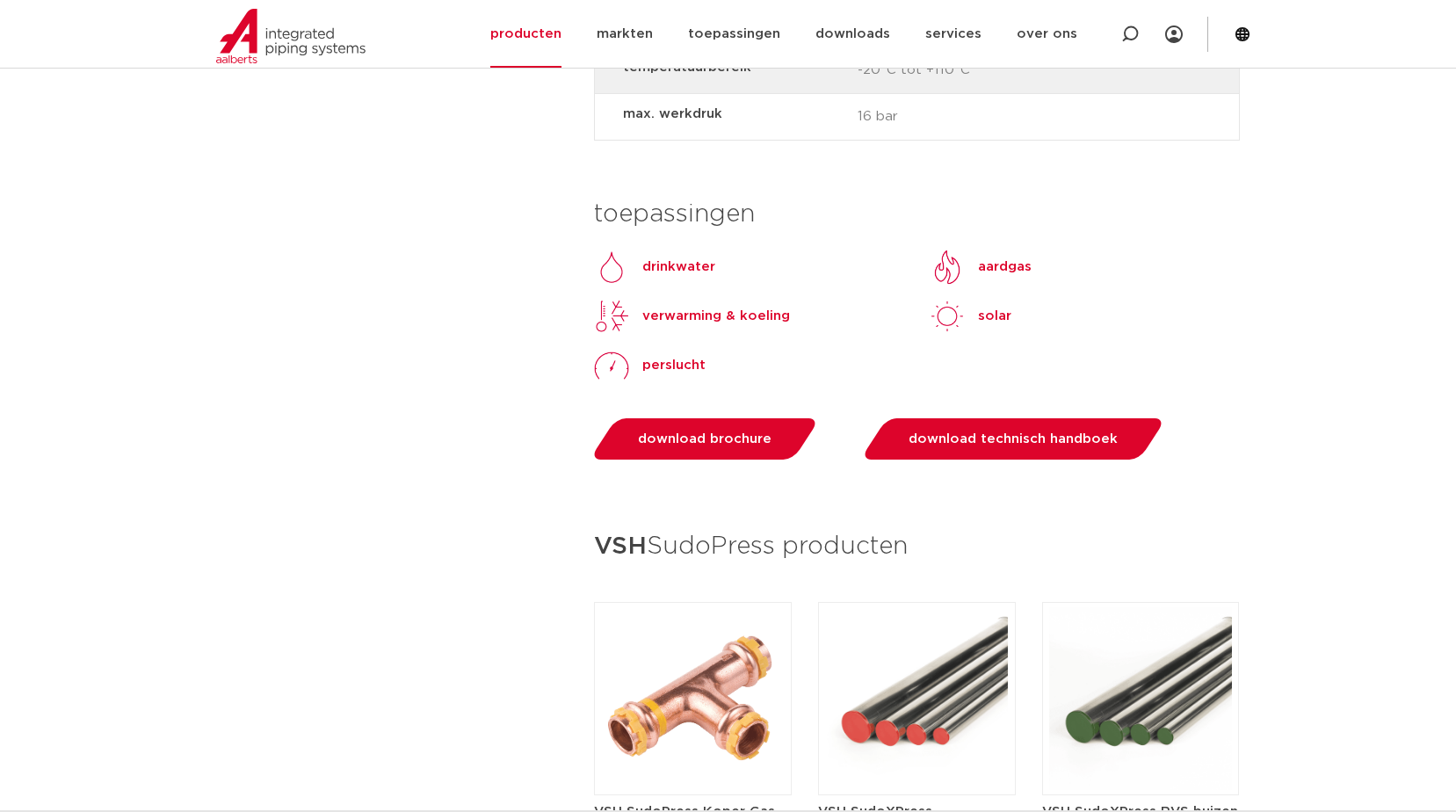
scroll to position [1757, 0]
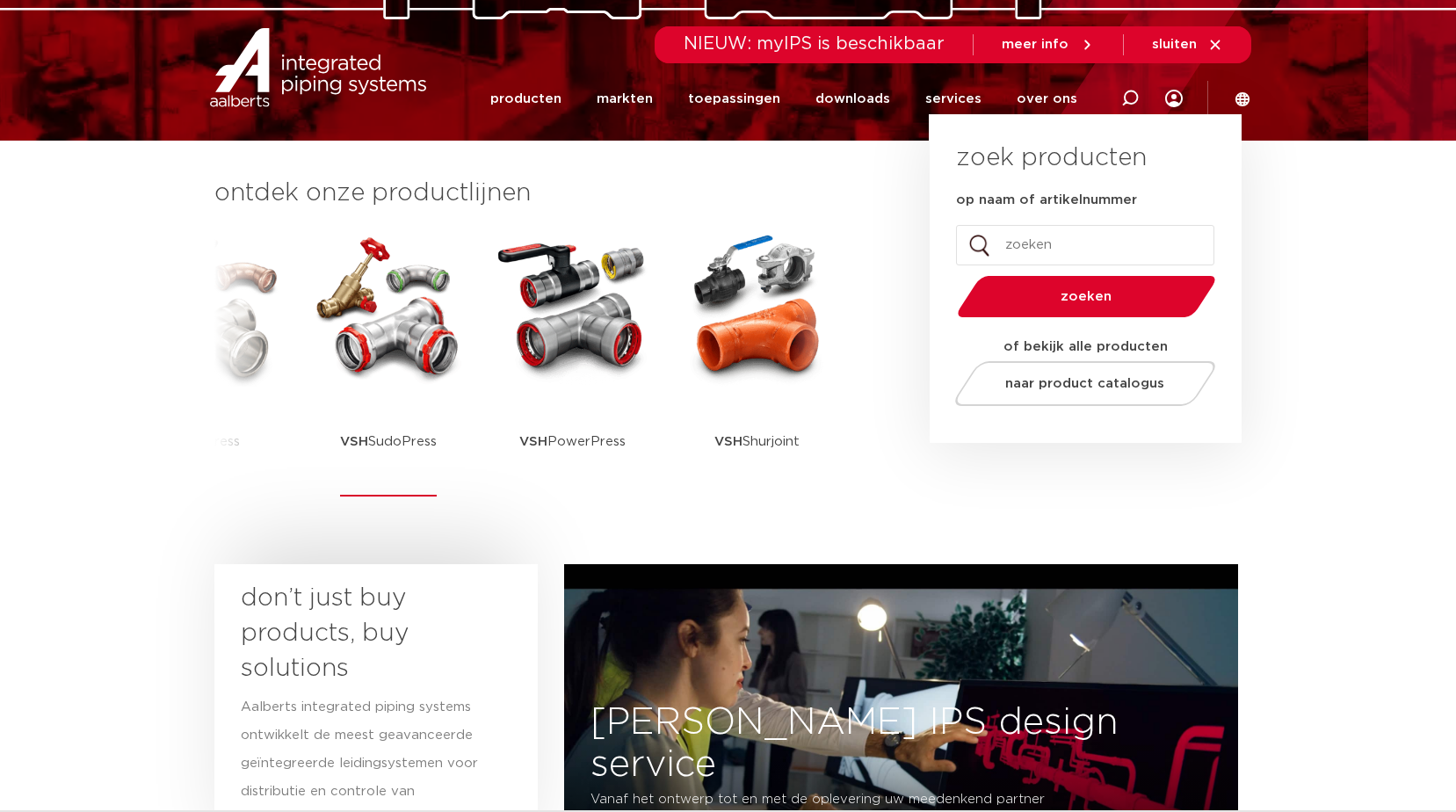
click at [399, 338] on img at bounding box center [388, 307] width 158 height 158
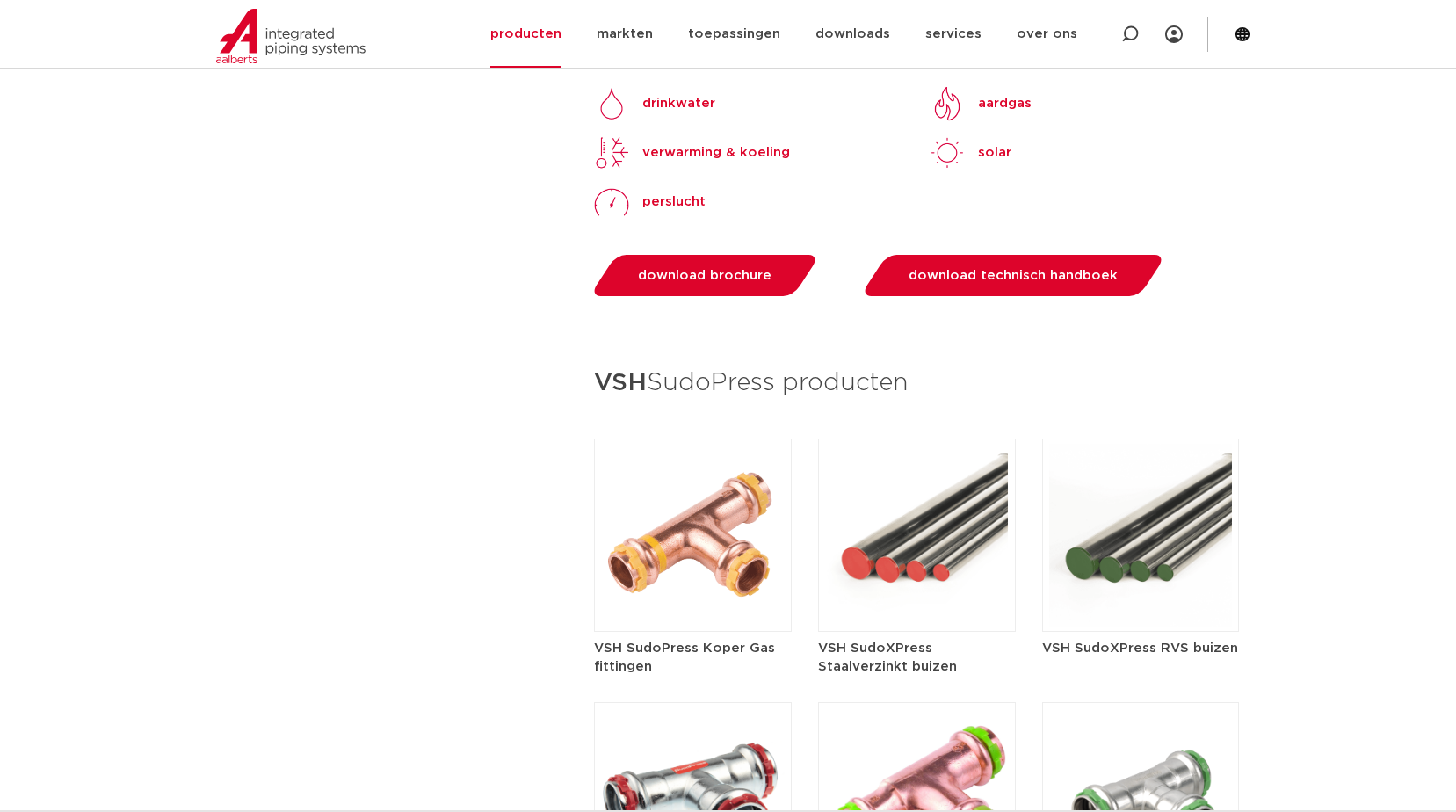
scroll to position [1757, 0]
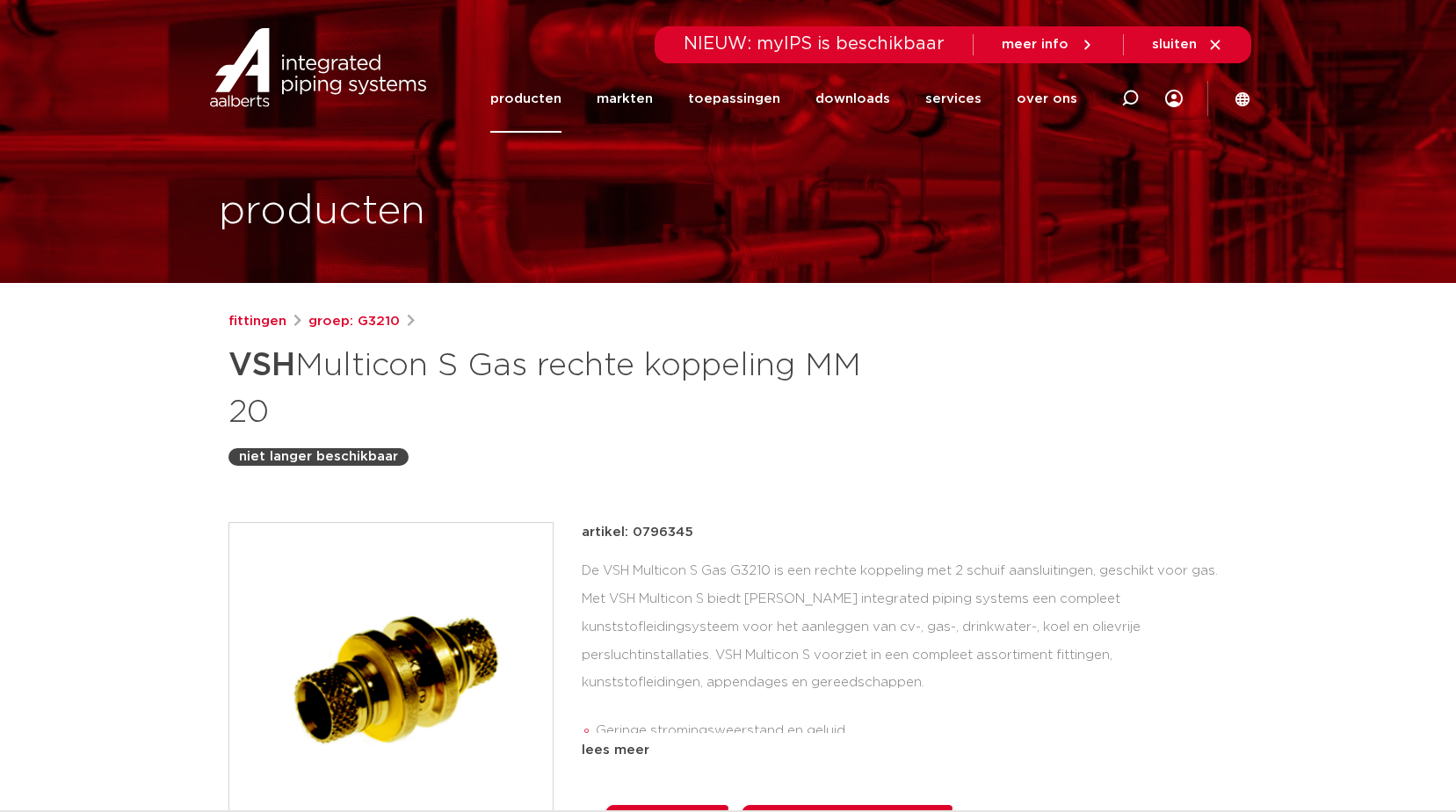
click at [688, 527] on p "artikel: 0796345" at bounding box center [637, 531] width 112 height 21
click at [672, 527] on p "artikel: 0796345" at bounding box center [637, 531] width 112 height 21
copy p "0796345"
